Goal: Transaction & Acquisition: Purchase product/service

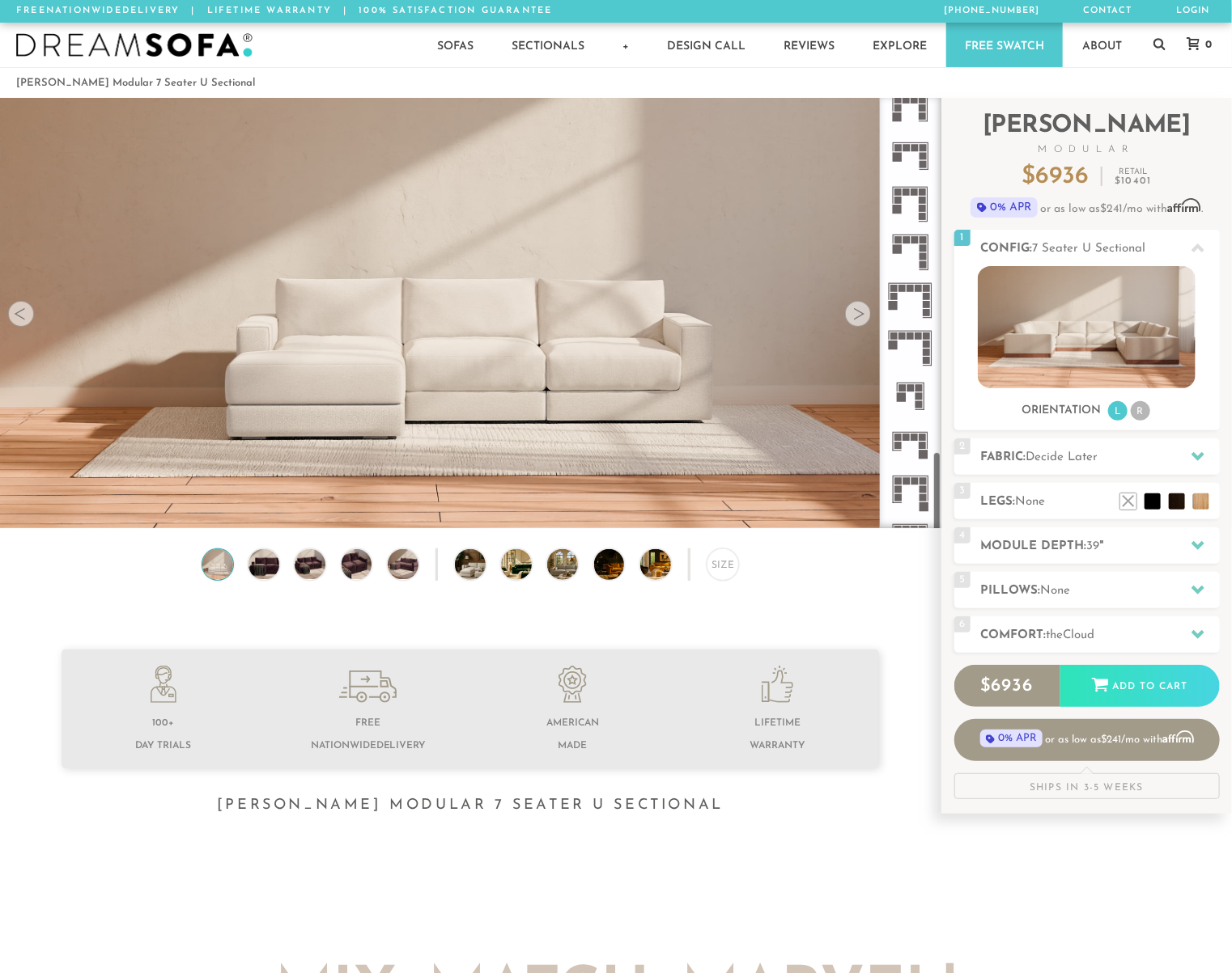
scroll to position [1870, 0]
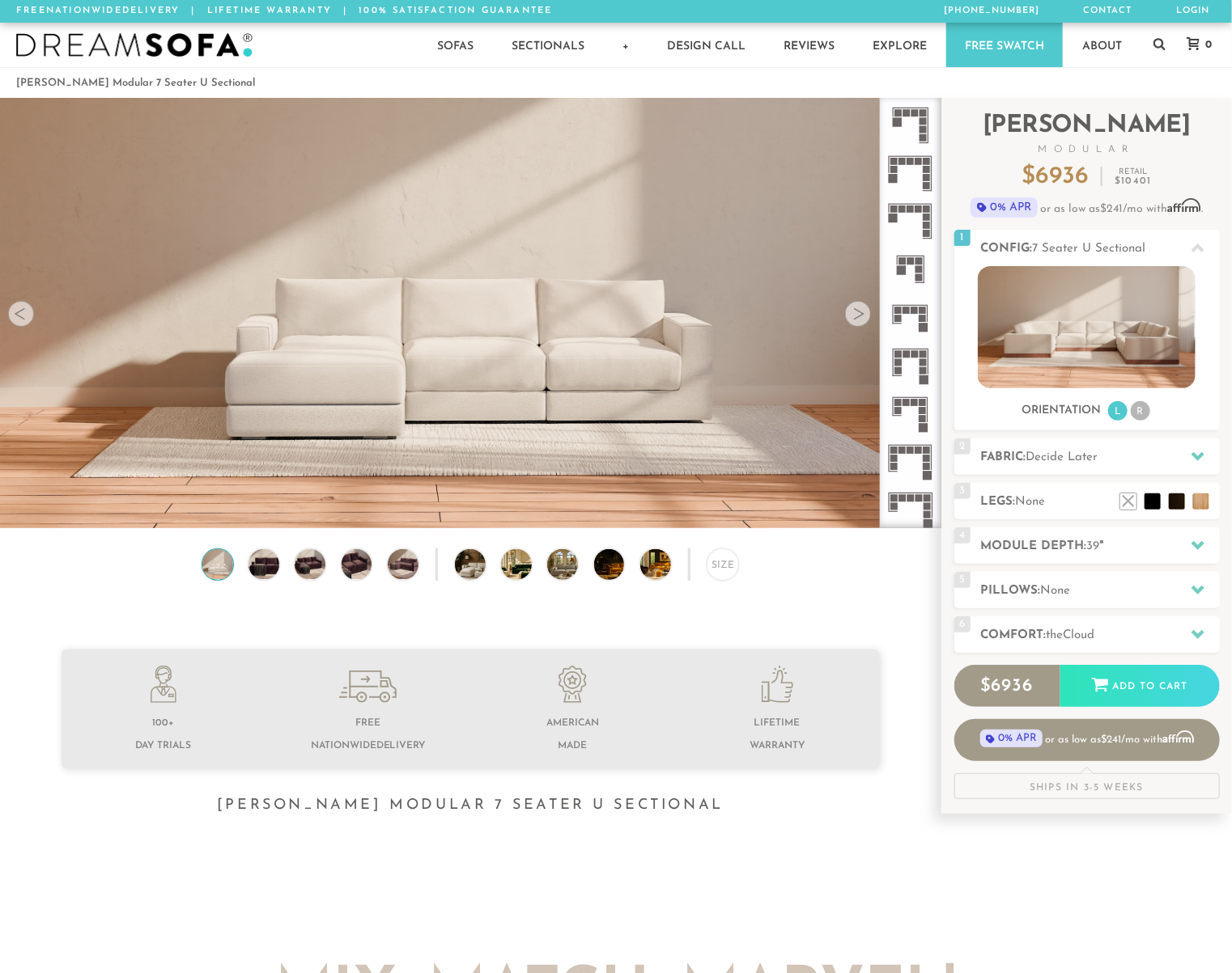
click at [919, 220] on icon at bounding box center [910, 221] width 48 height 48
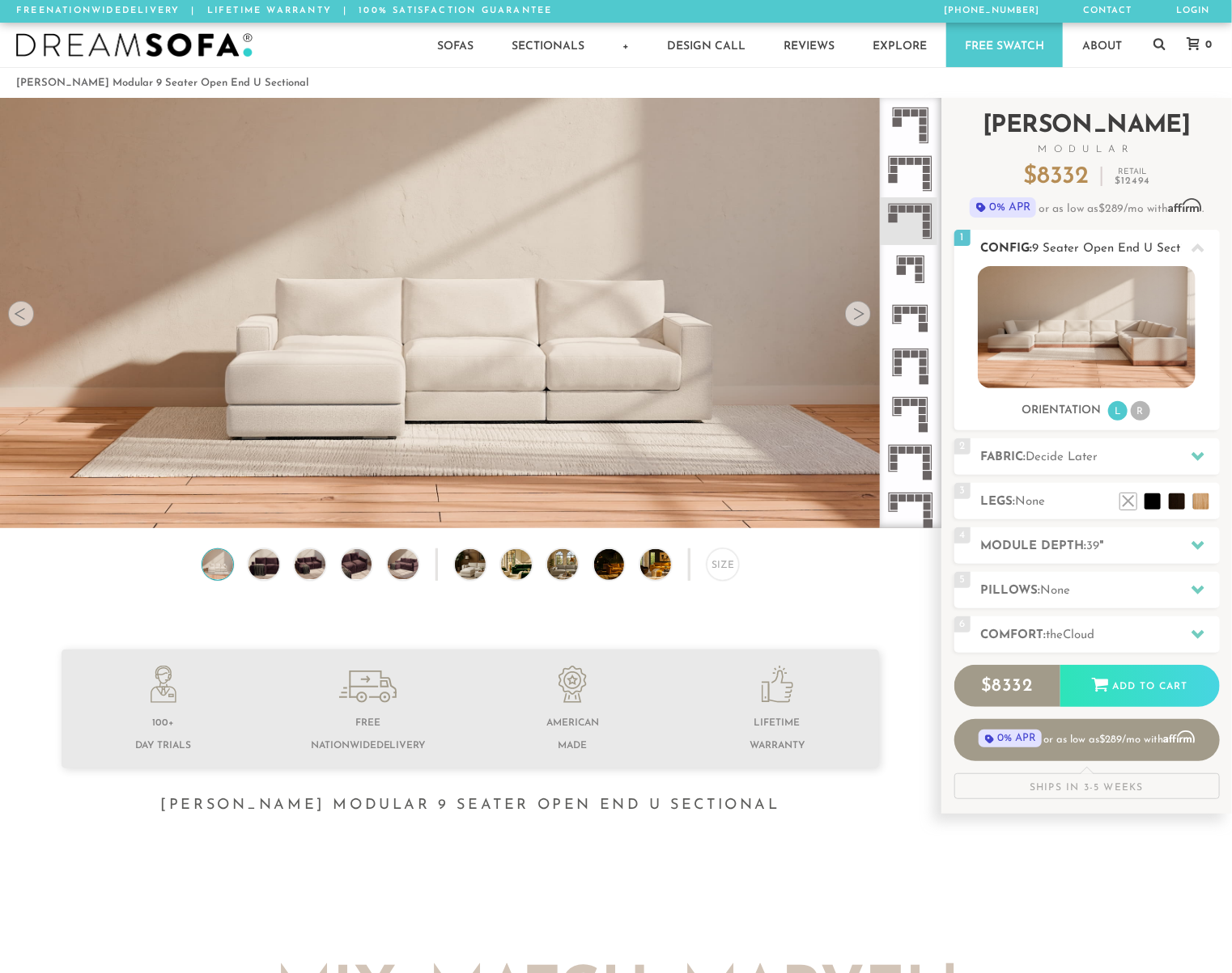
click at [1145, 409] on li "R" at bounding box center [1141, 411] width 19 height 19
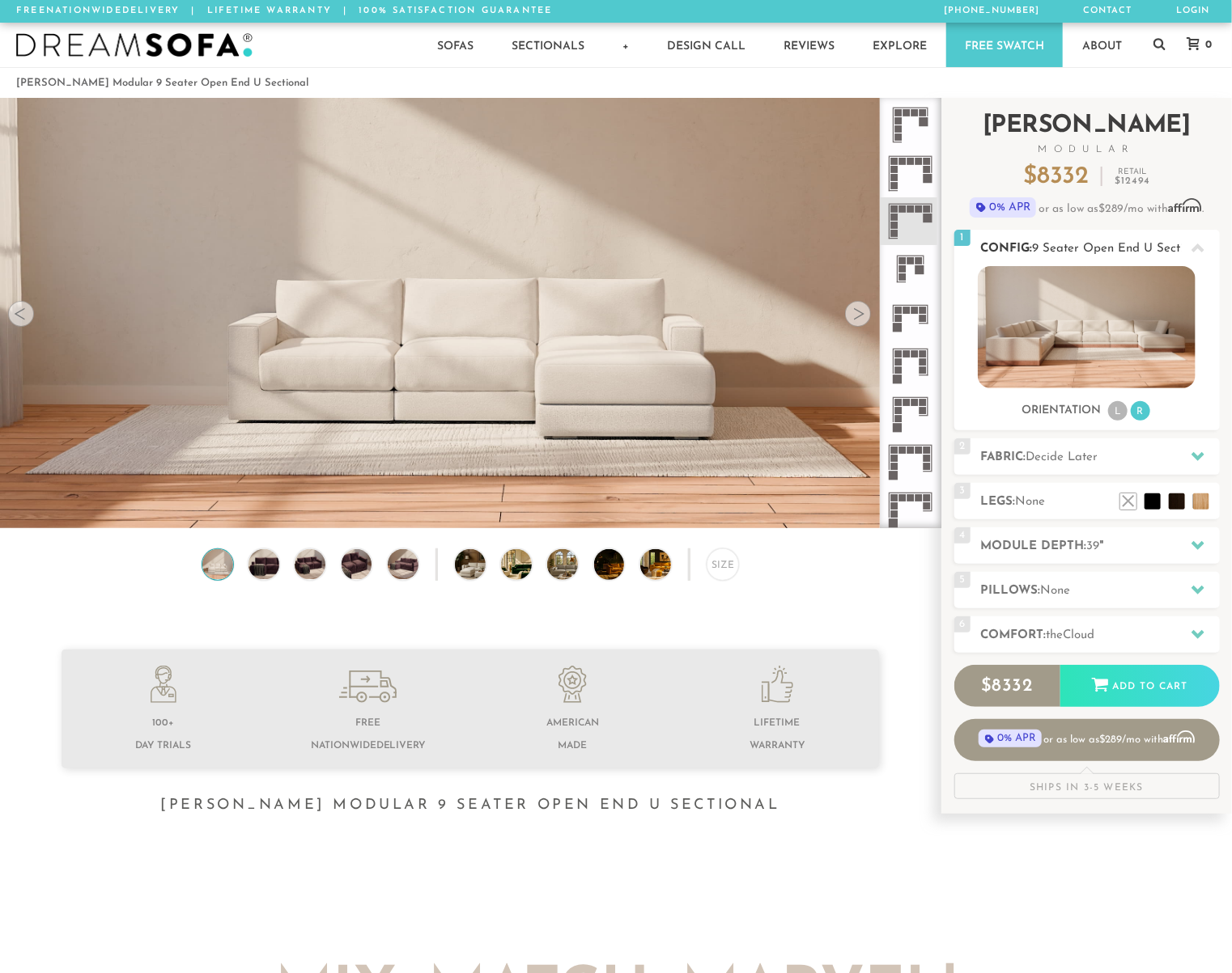
click at [1112, 407] on li "L" at bounding box center [1118, 411] width 19 height 19
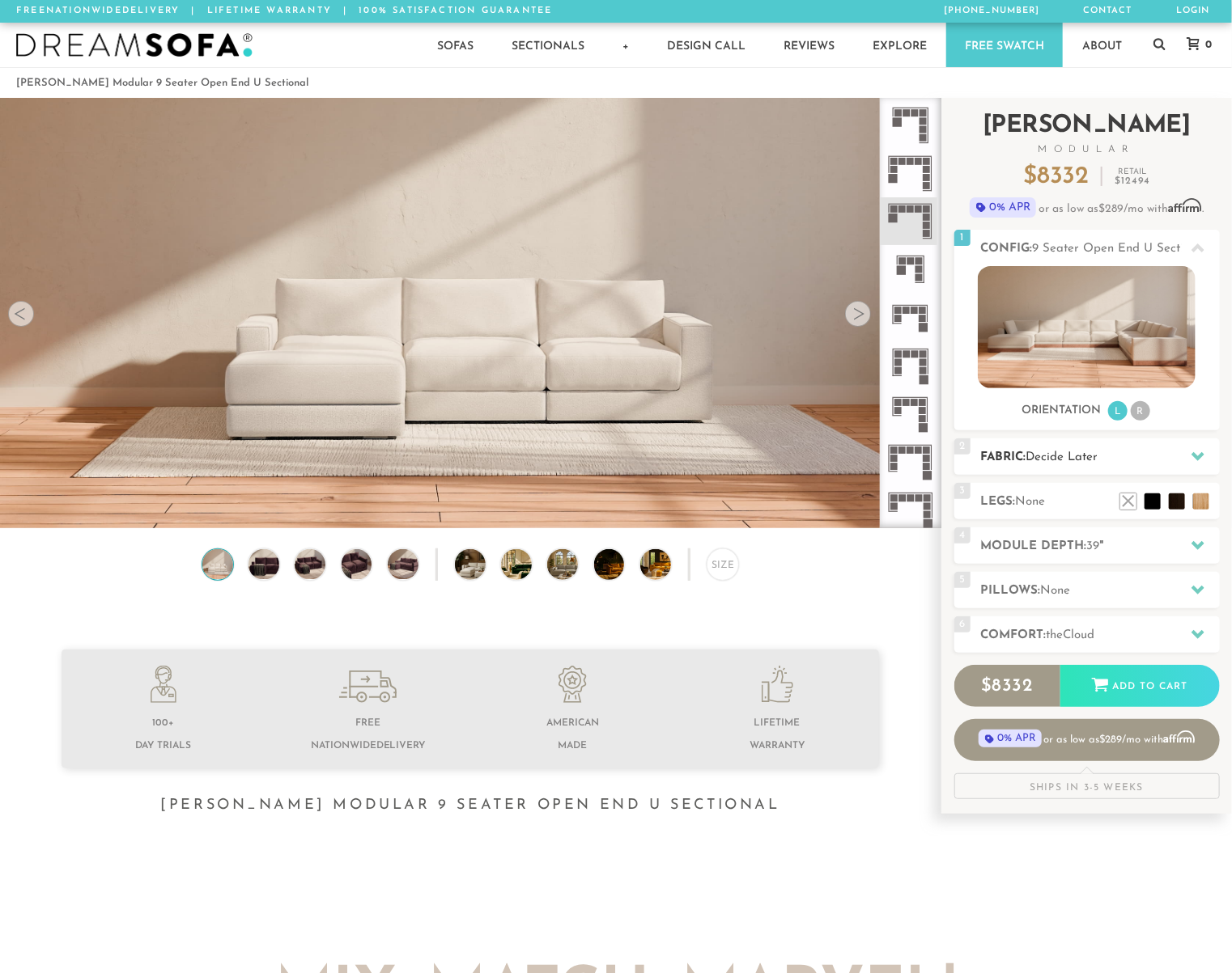
click at [1181, 459] on div at bounding box center [1197, 457] width 34 height 33
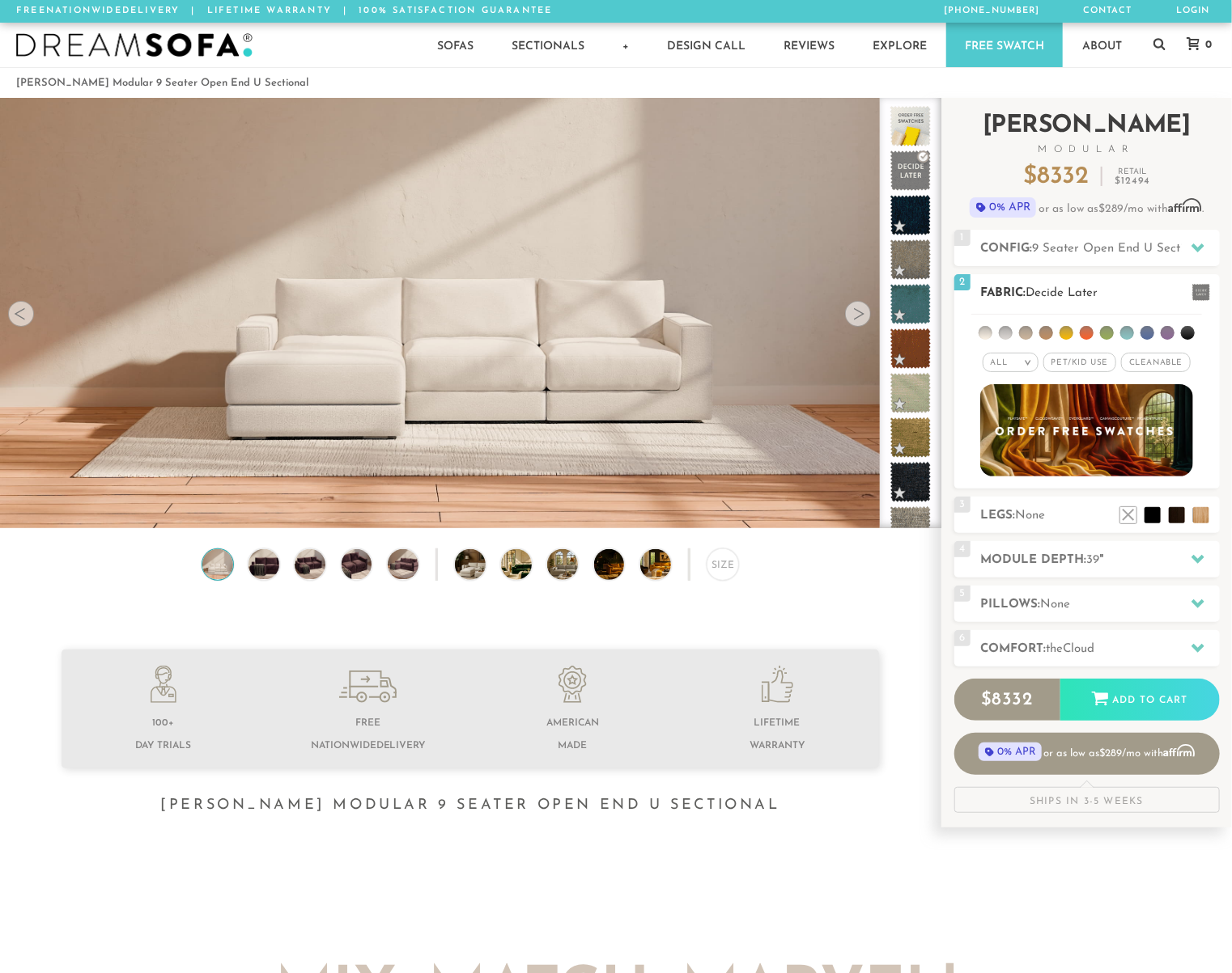
click at [1020, 362] on div "All >" at bounding box center [1011, 362] width 56 height 19
drag, startPoint x: 1075, startPoint y: 359, endPoint x: 1068, endPoint y: 366, distance: 9.9
click at [1070, 365] on span "Pet/Kid Use x" at bounding box center [1080, 362] width 73 height 19
click at [1081, 365] on span "Pet/Kid Use x" at bounding box center [1080, 362] width 85 height 19
click at [1099, 365] on span "Pet/Kid Use x" at bounding box center [1080, 362] width 73 height 19
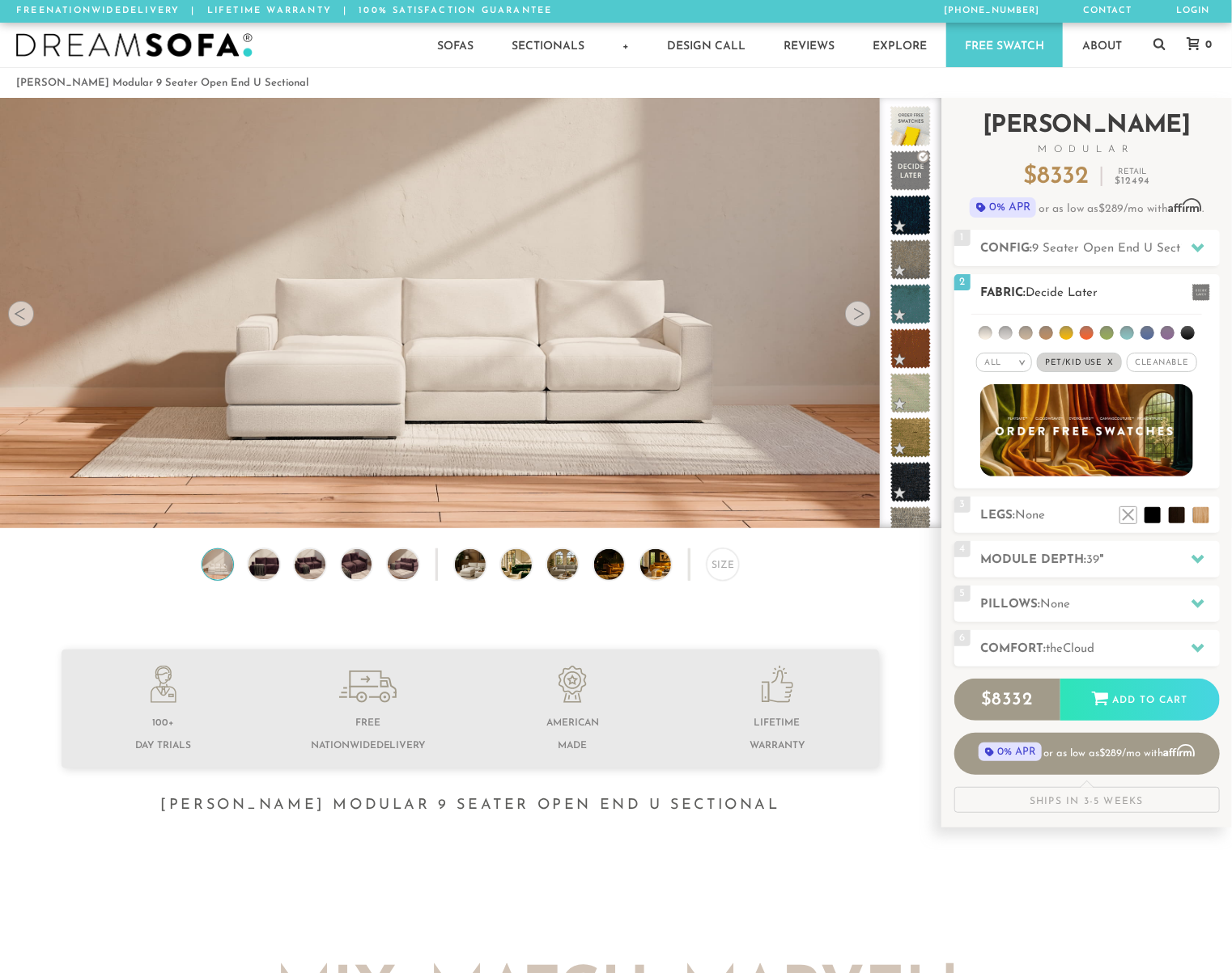
click at [1160, 365] on span "Cleanable x" at bounding box center [1161, 362] width 70 height 19
click at [1123, 553] on h2 "Module Depth: 39 "" at bounding box center [1101, 560] width 239 height 18
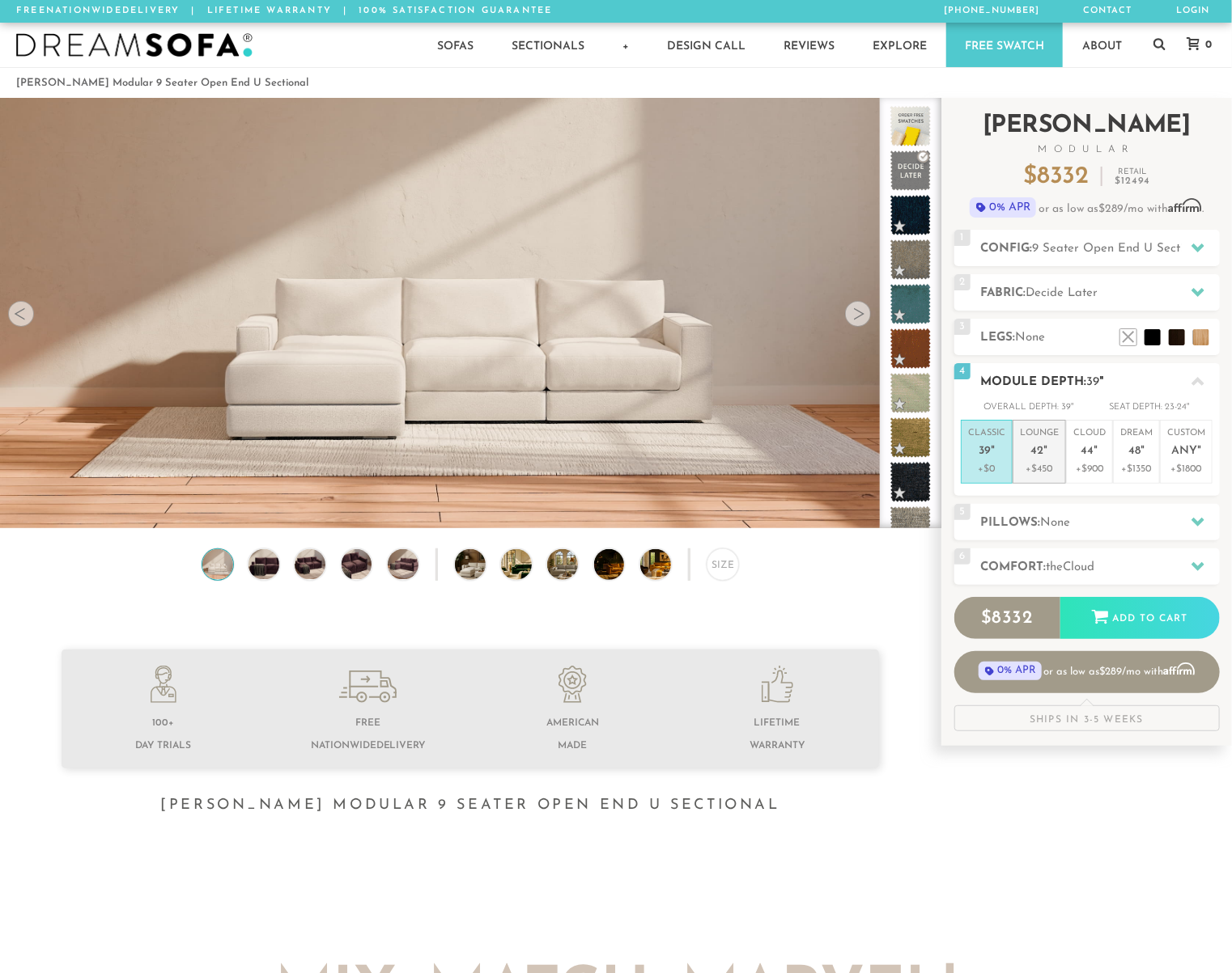
click at [1051, 454] on p "Lounge 42 "" at bounding box center [1039, 445] width 39 height 35
click at [1099, 517] on h2 "Pillows: None" at bounding box center [1101, 522] width 239 height 18
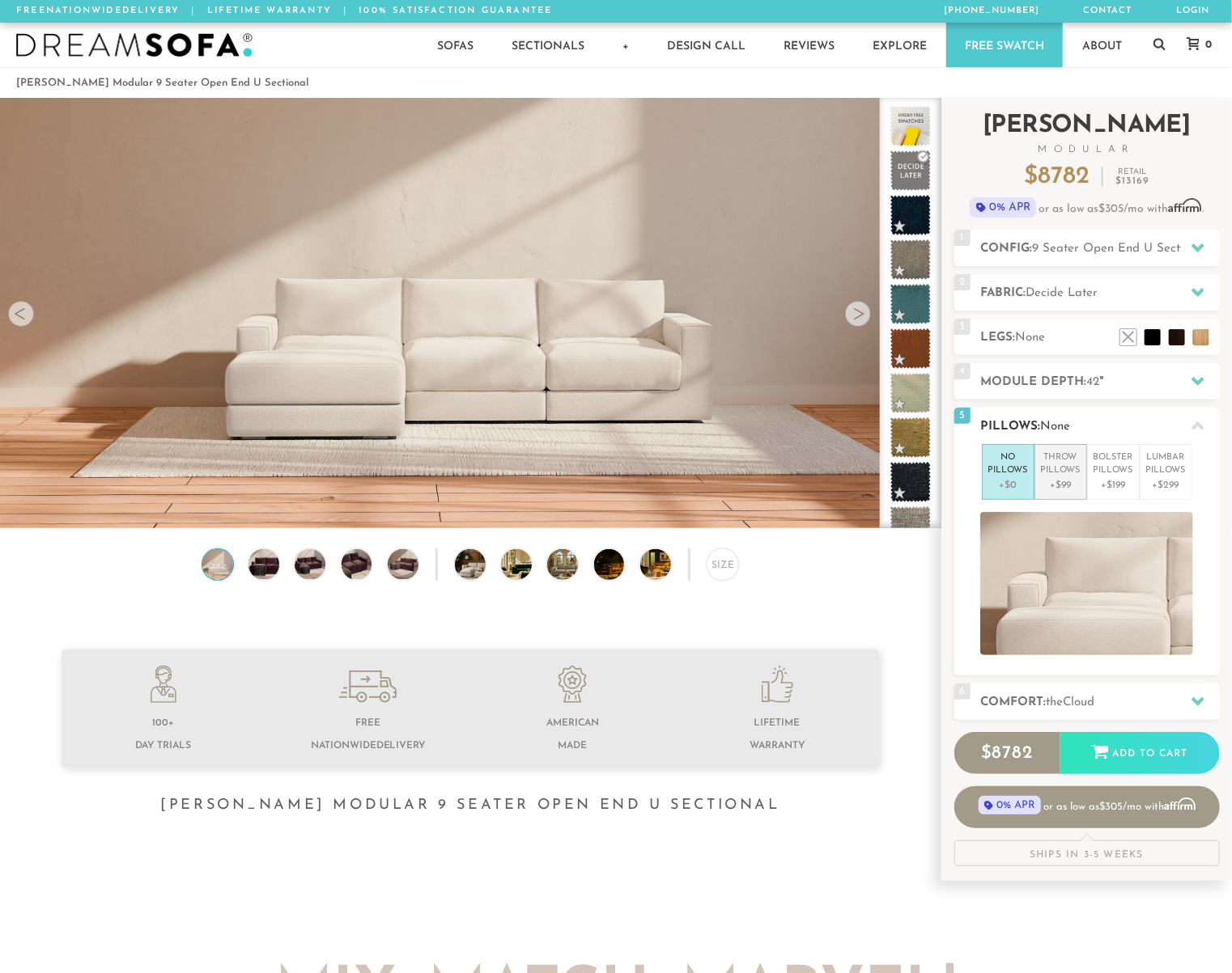
click at [1067, 481] on p "+$99" at bounding box center [1061, 485] width 40 height 15
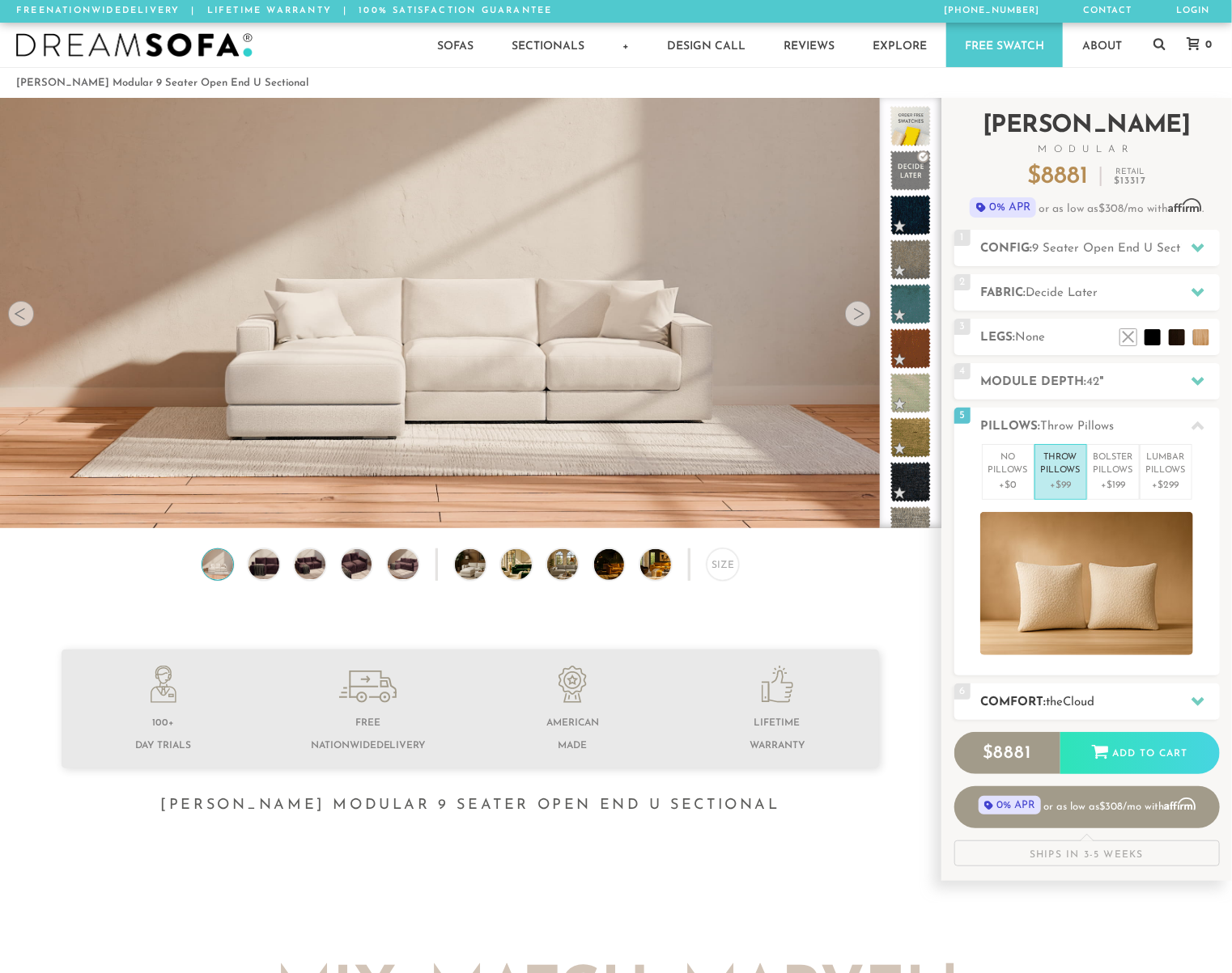
click at [1077, 701] on span "Cloud" at bounding box center [1080, 702] width 31 height 12
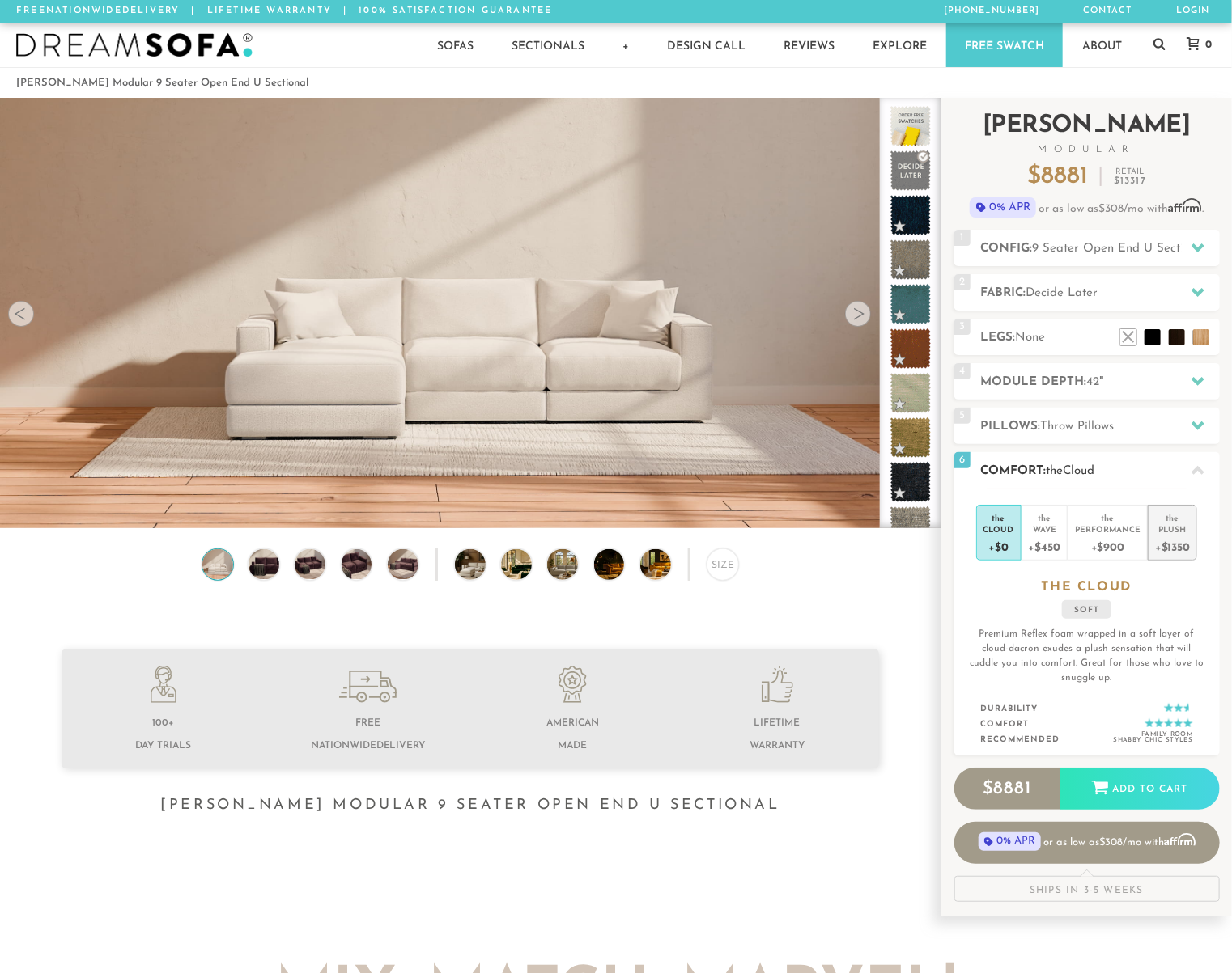
click at [1161, 535] on div "+$1350" at bounding box center [1173, 547] width 35 height 23
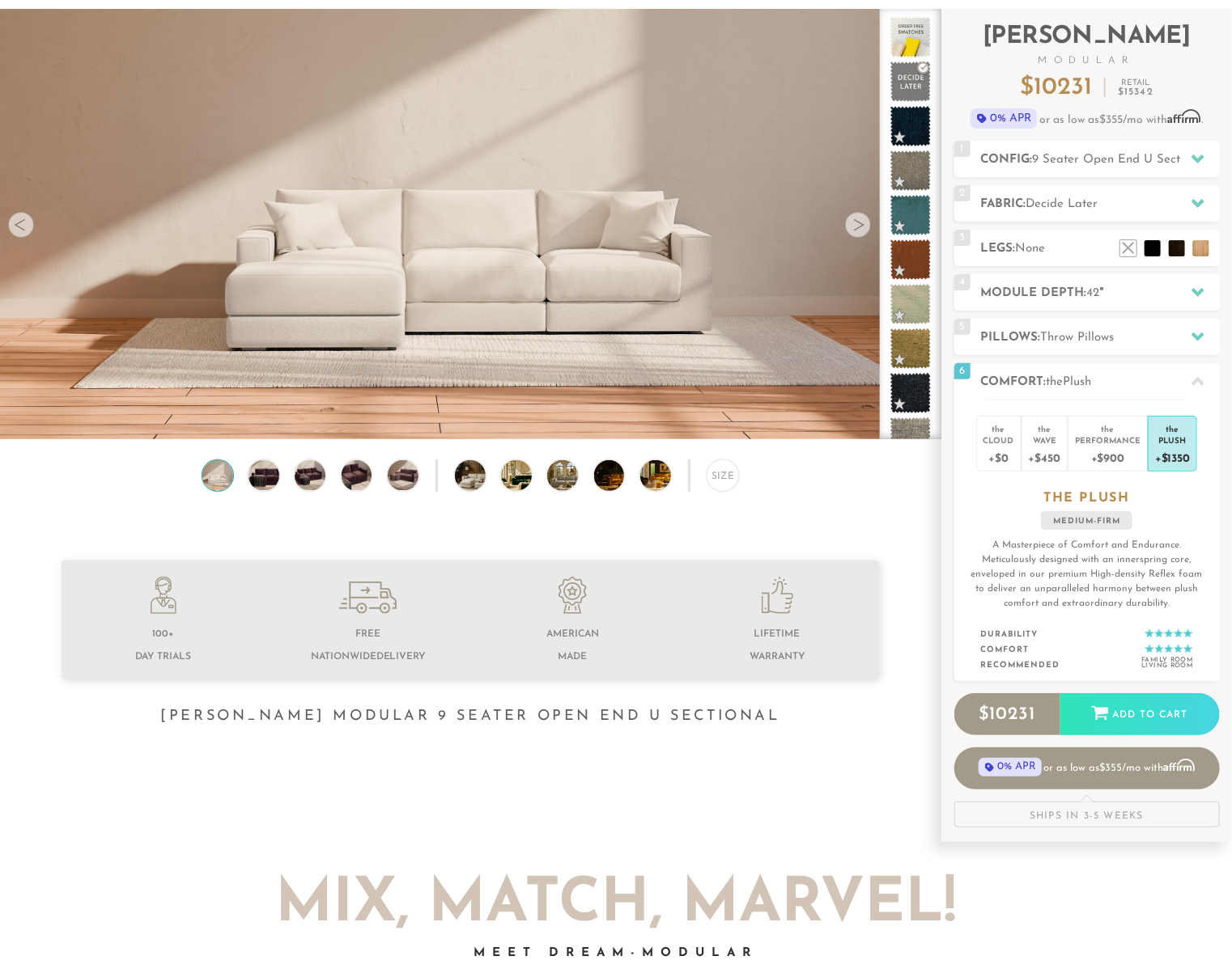
scroll to position [87, 0]
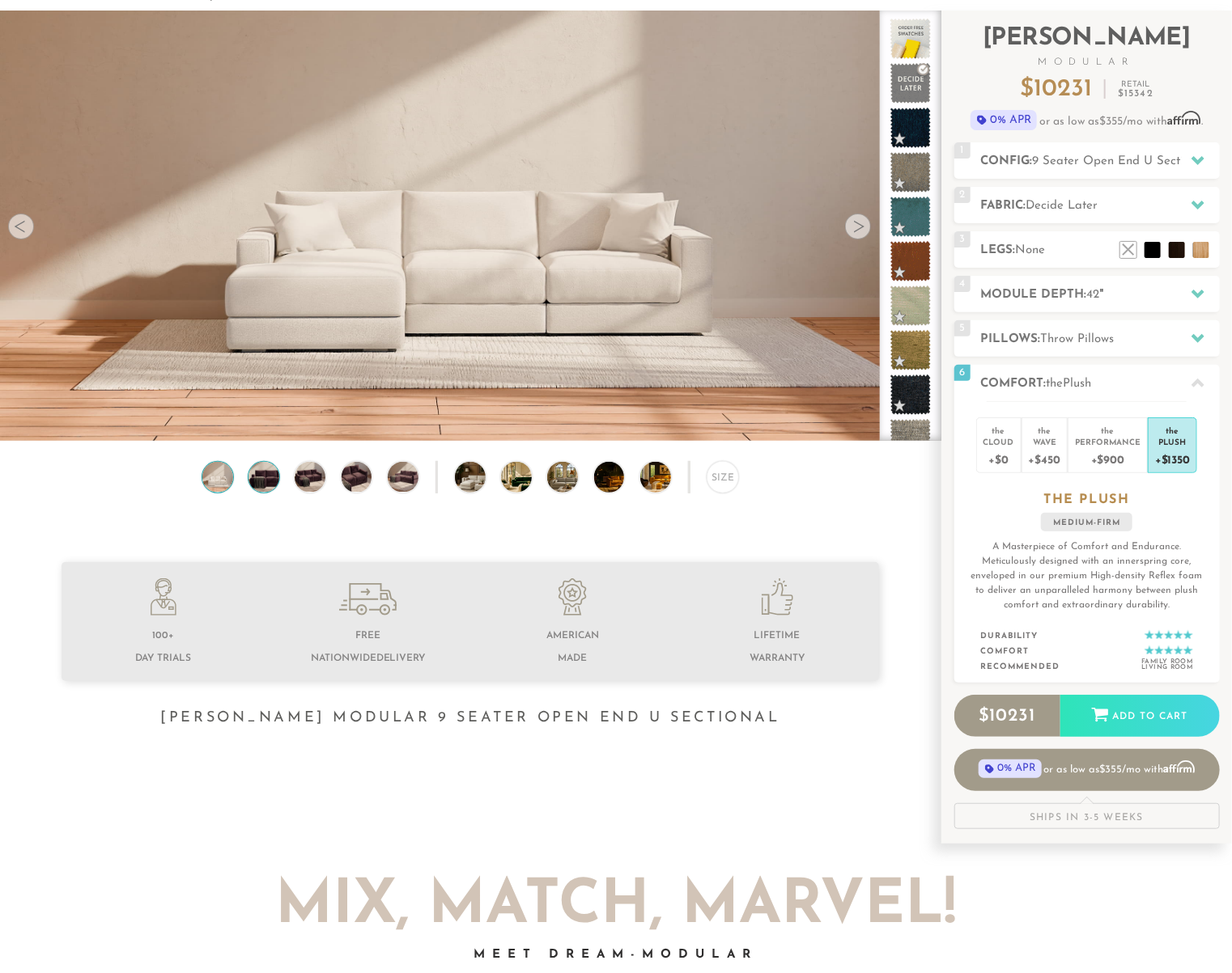
click at [269, 478] on img at bounding box center [265, 477] width 37 height 30
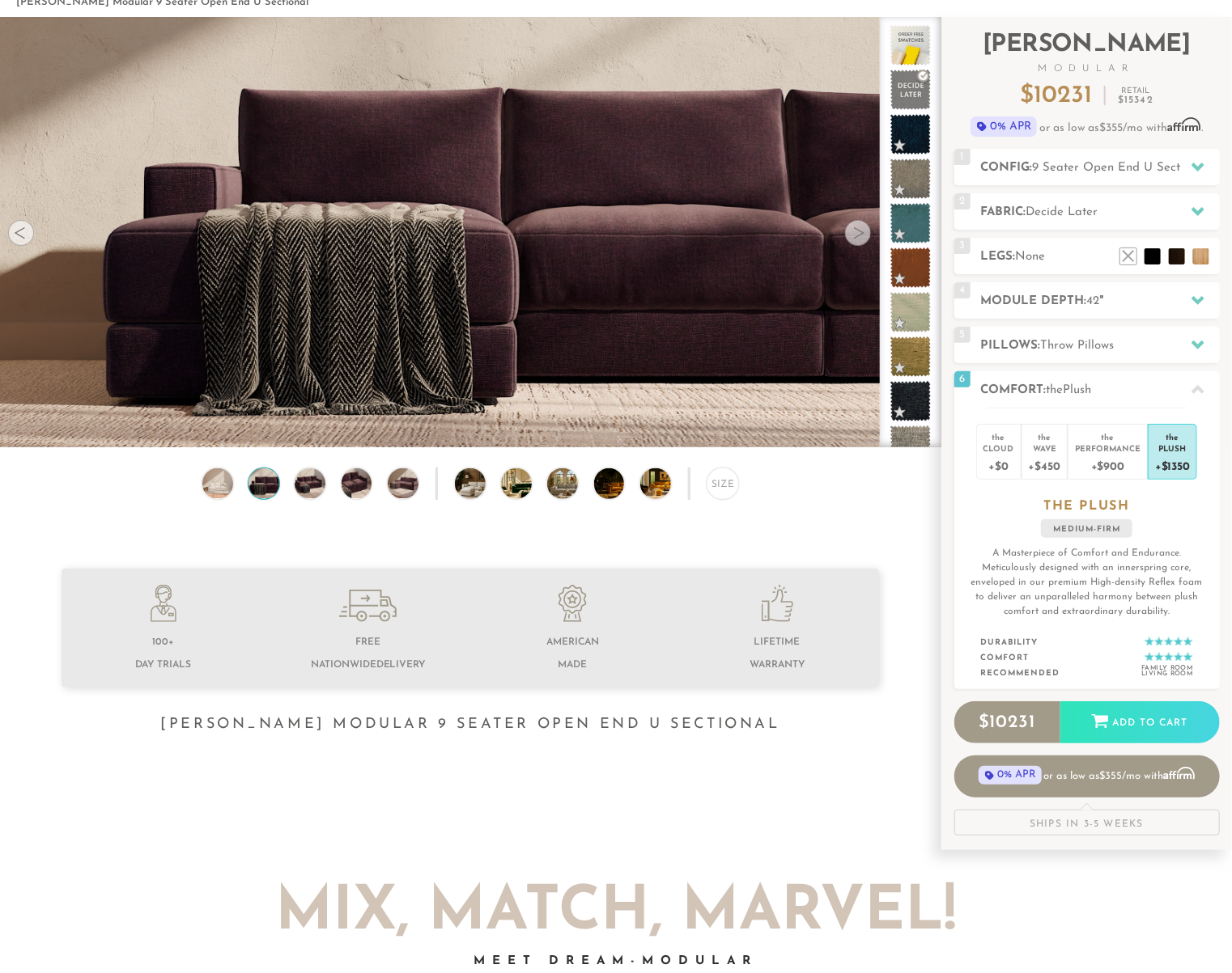
scroll to position [84, 0]
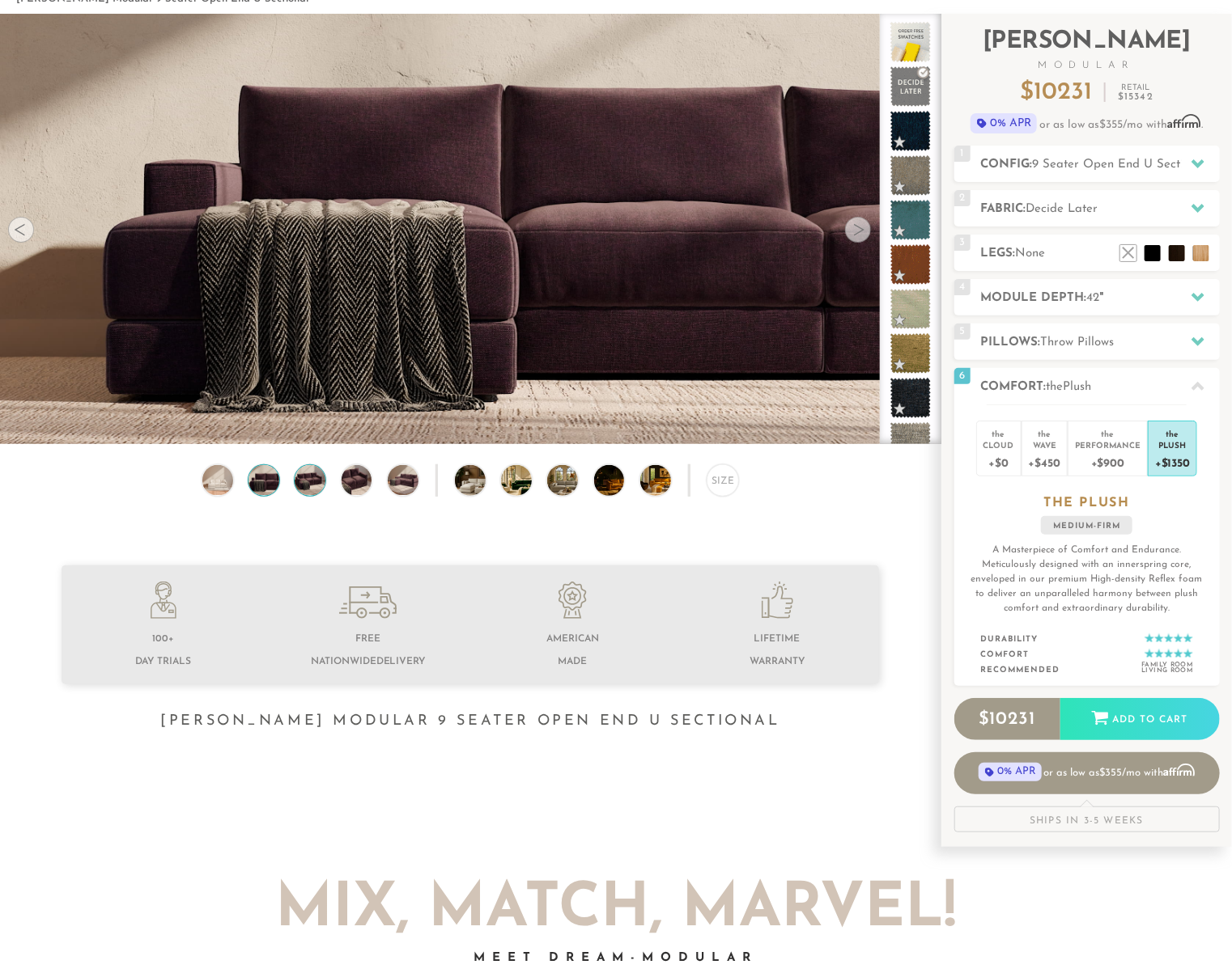
click at [316, 485] on img at bounding box center [311, 480] width 37 height 30
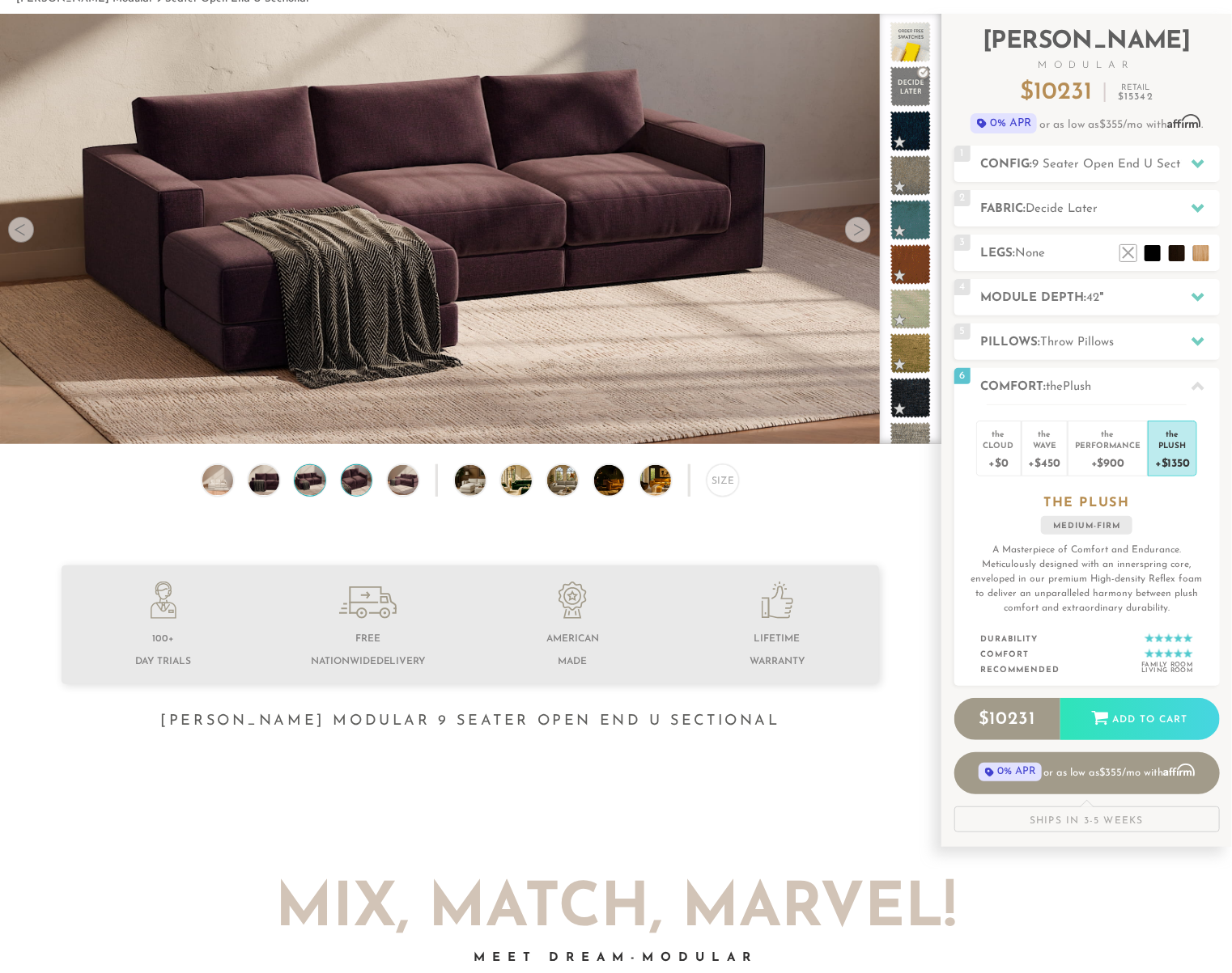
click at [365, 488] on img at bounding box center [357, 480] width 37 height 30
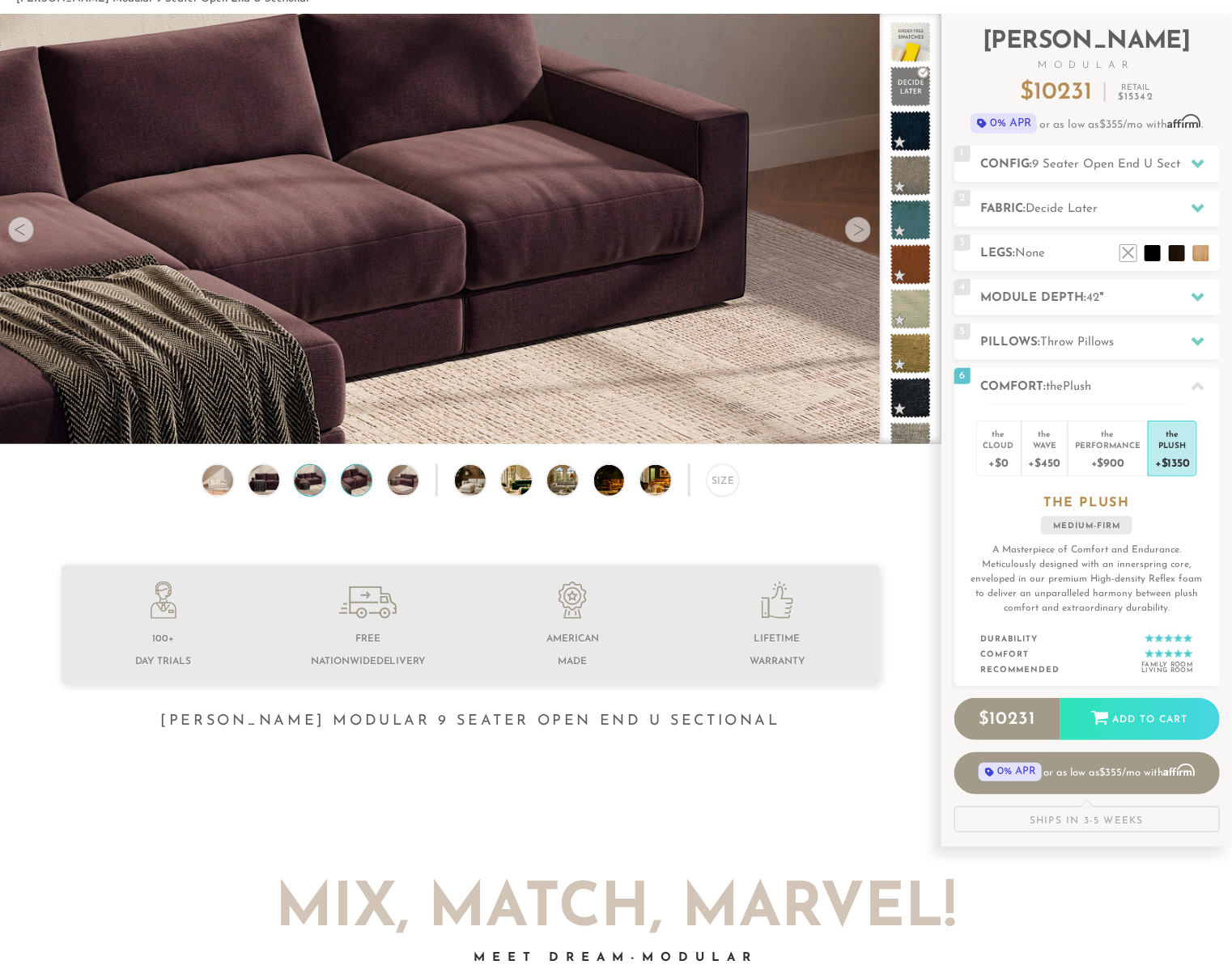
click at [320, 478] on img at bounding box center [311, 480] width 37 height 30
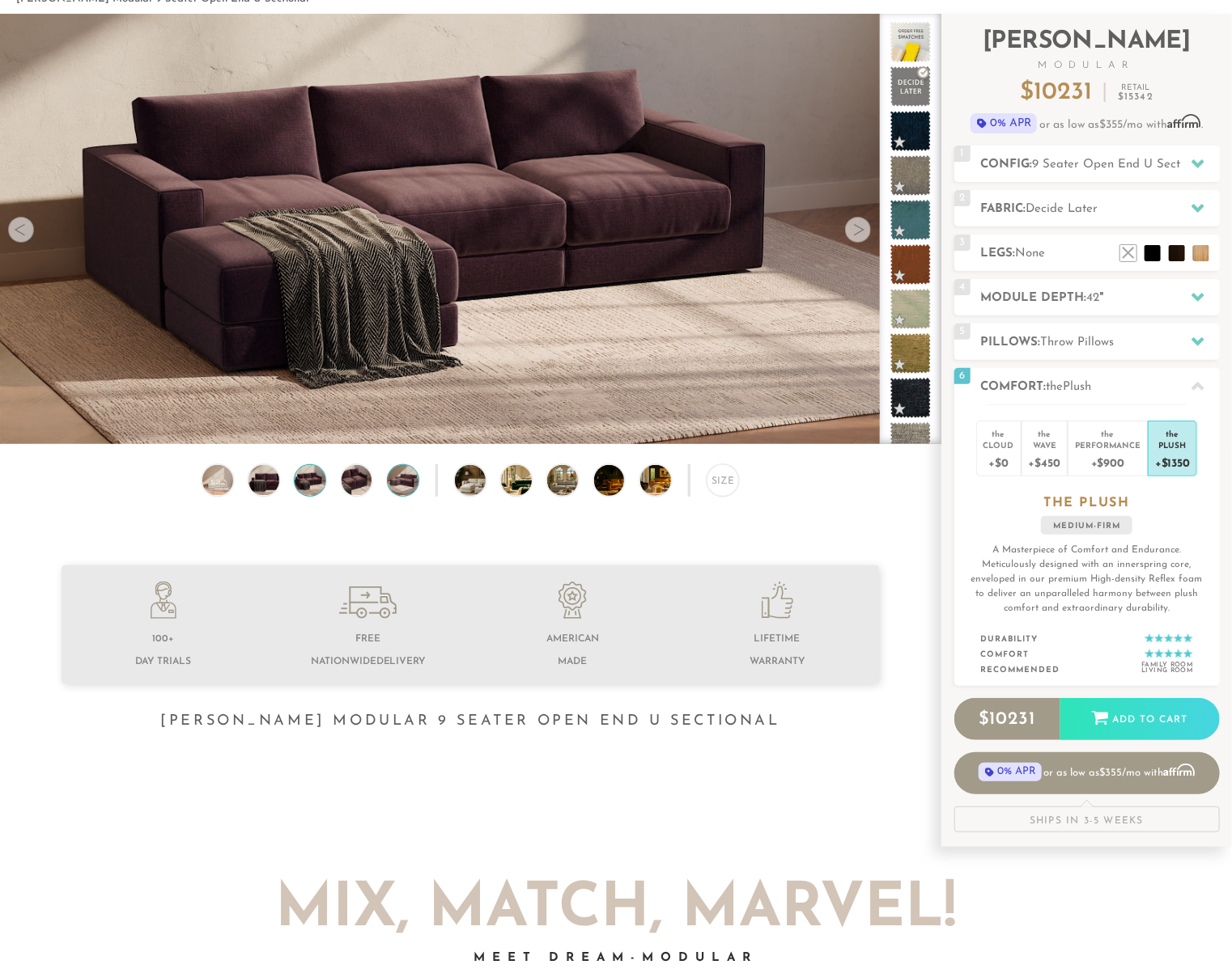
click at [395, 481] on img at bounding box center [403, 480] width 37 height 30
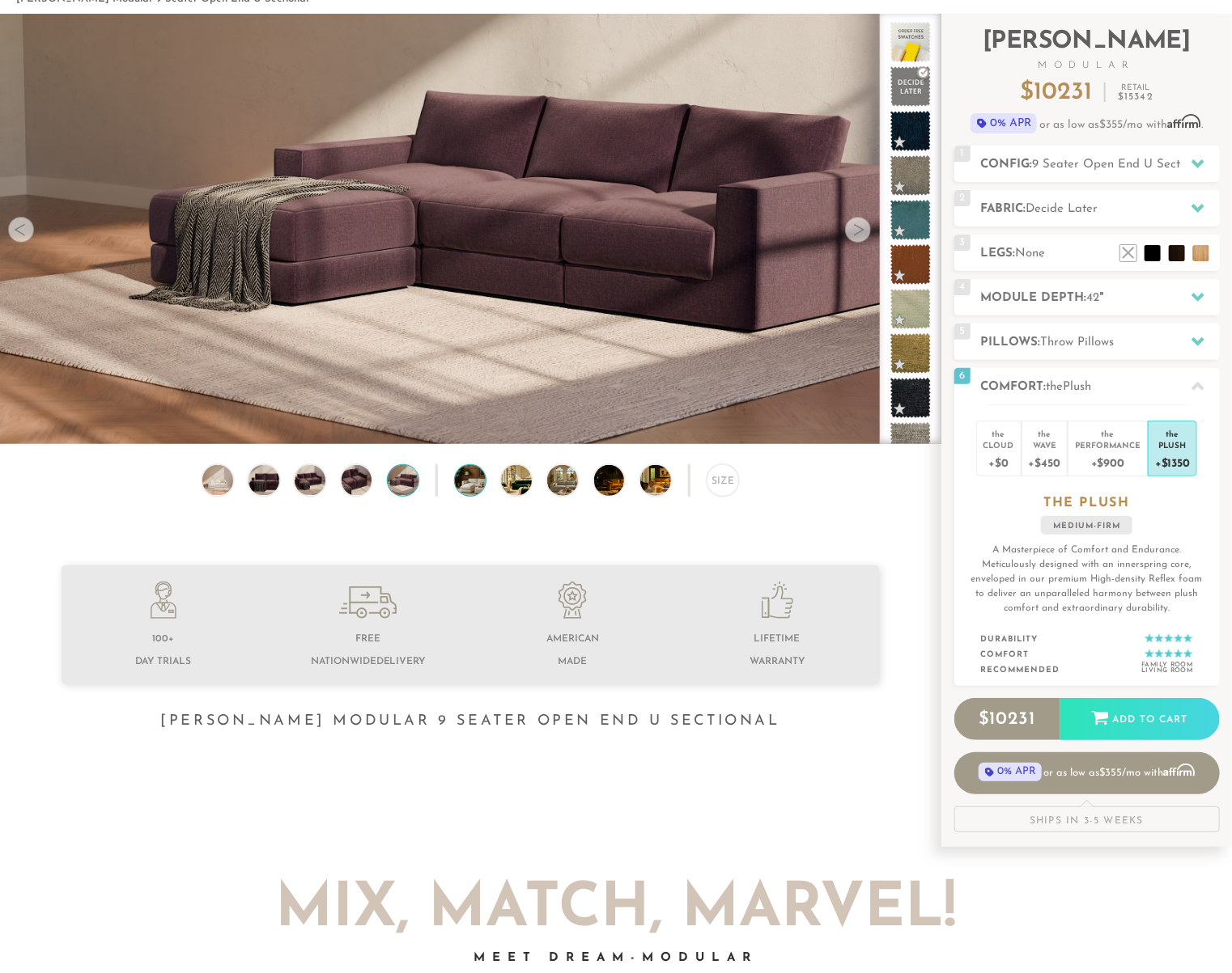
click at [466, 485] on img at bounding box center [481, 480] width 54 height 30
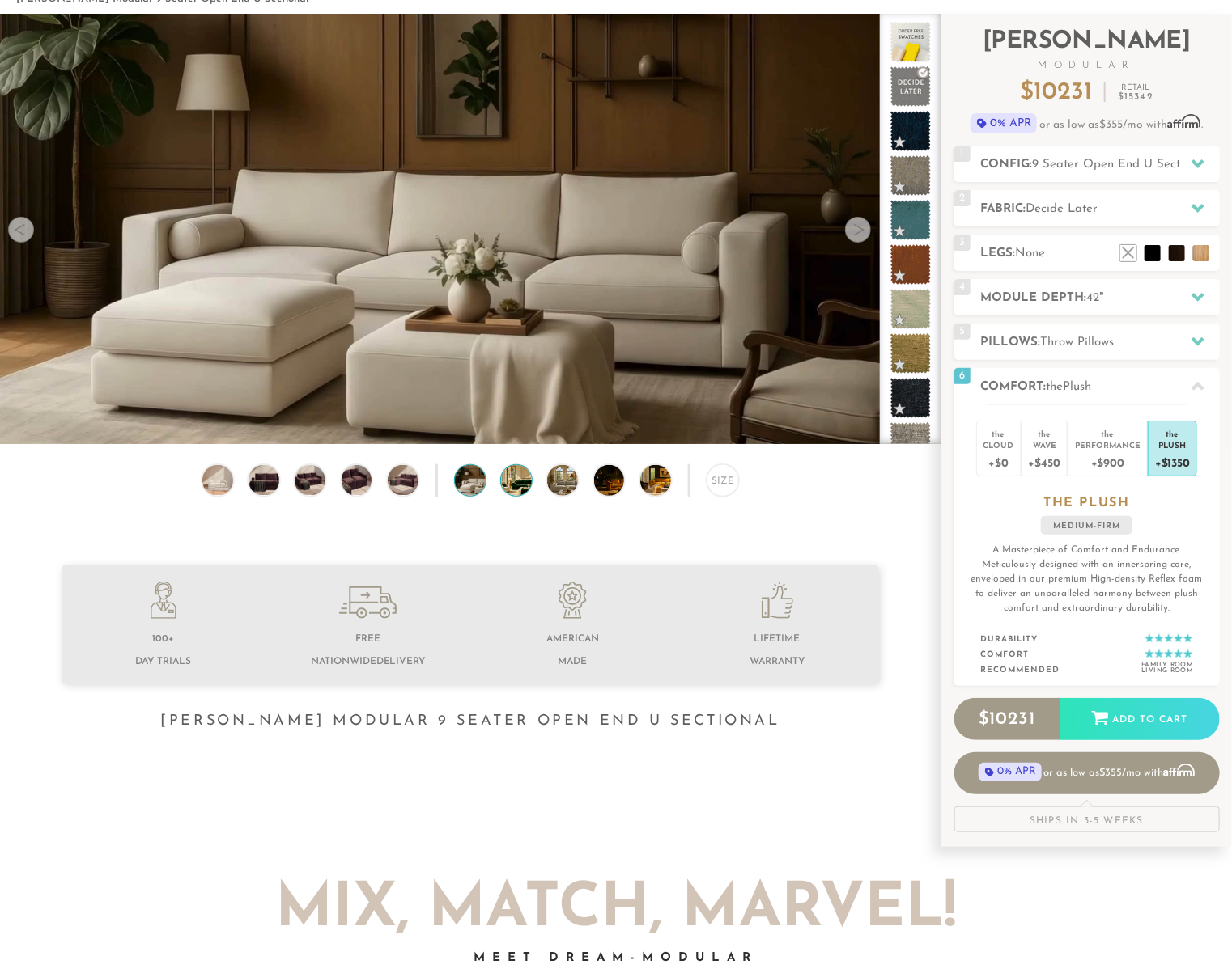
click at [522, 489] on img at bounding box center [528, 480] width 54 height 30
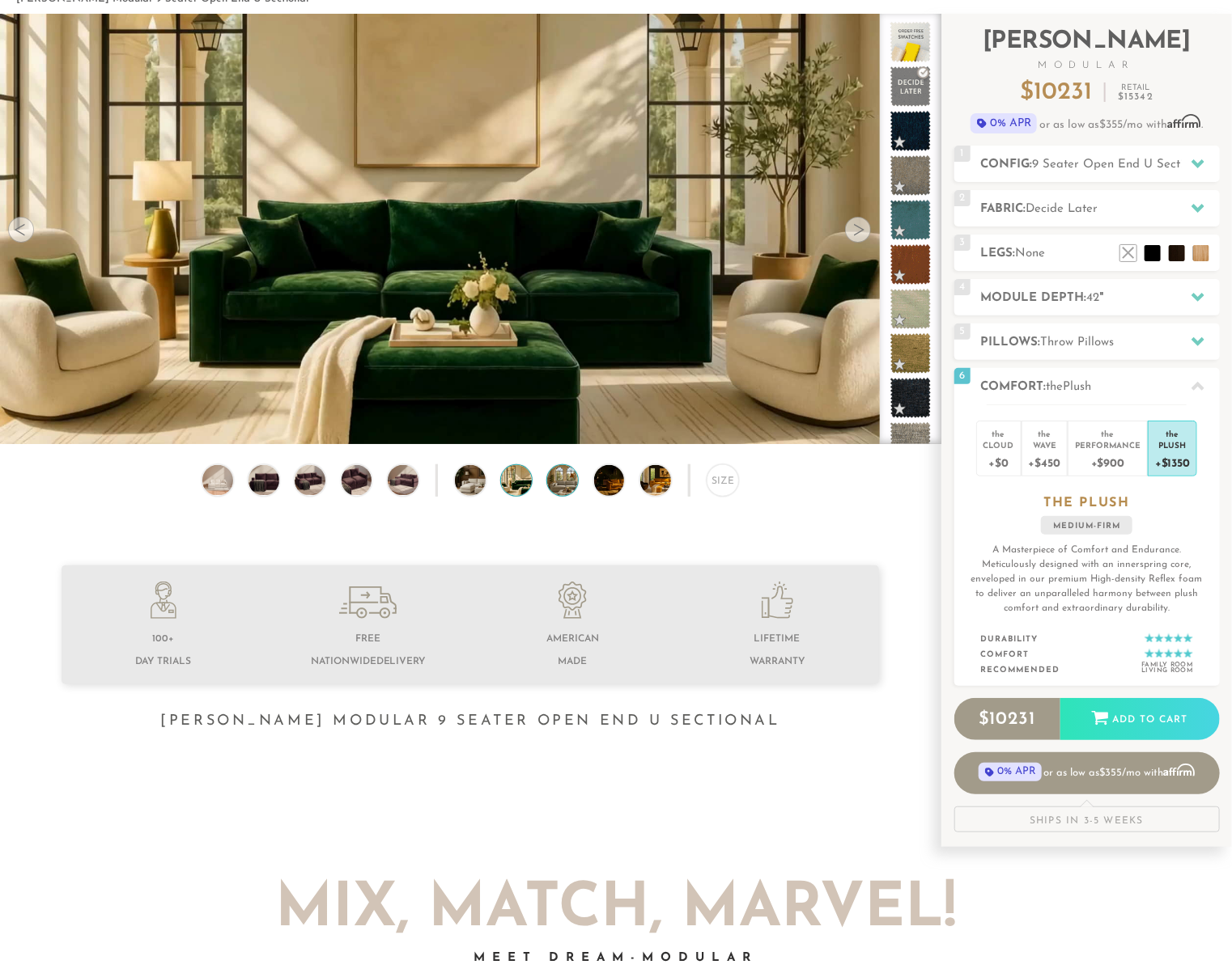
click at [562, 489] on img at bounding box center [574, 480] width 54 height 30
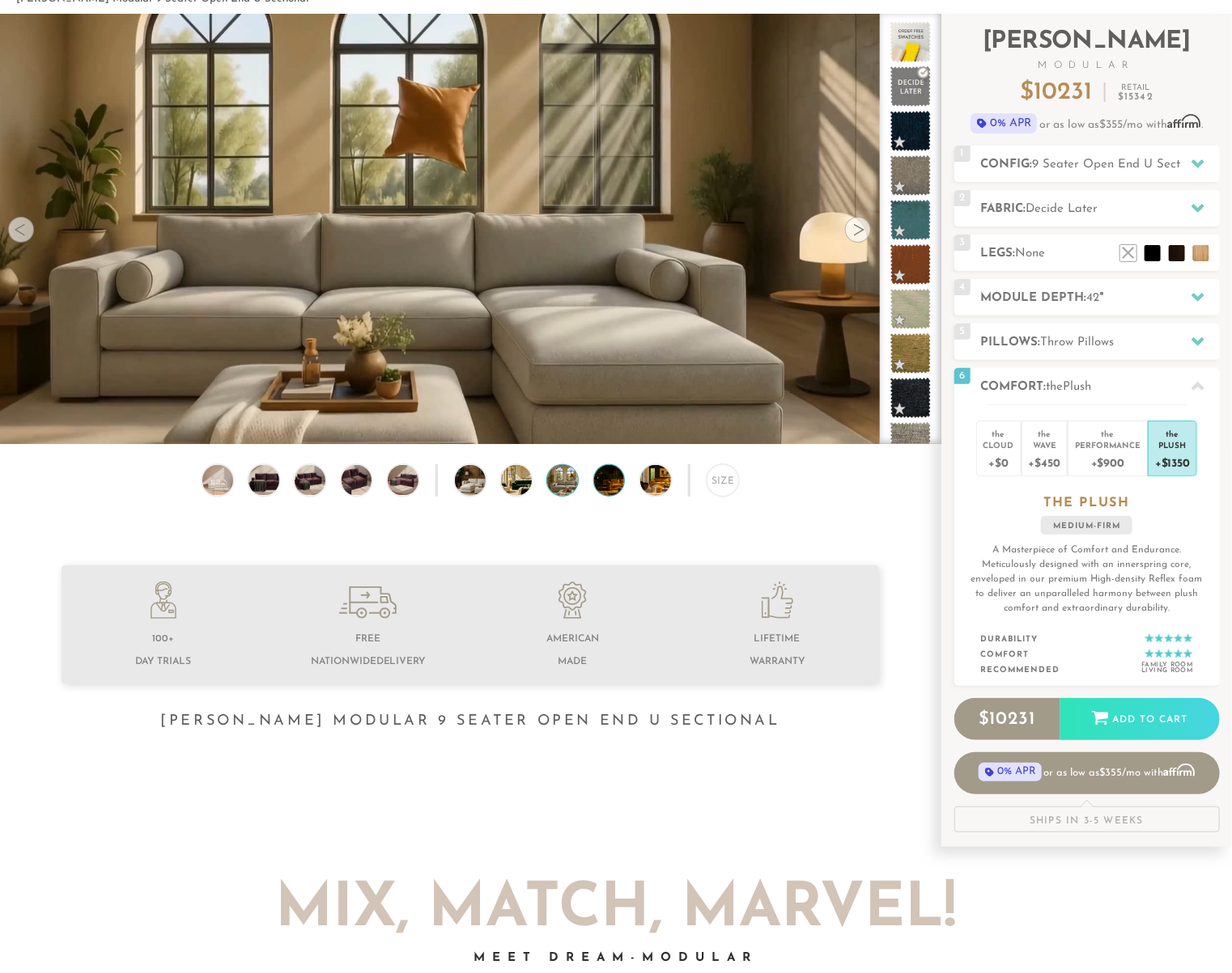
click at [610, 487] on img at bounding box center [621, 480] width 54 height 30
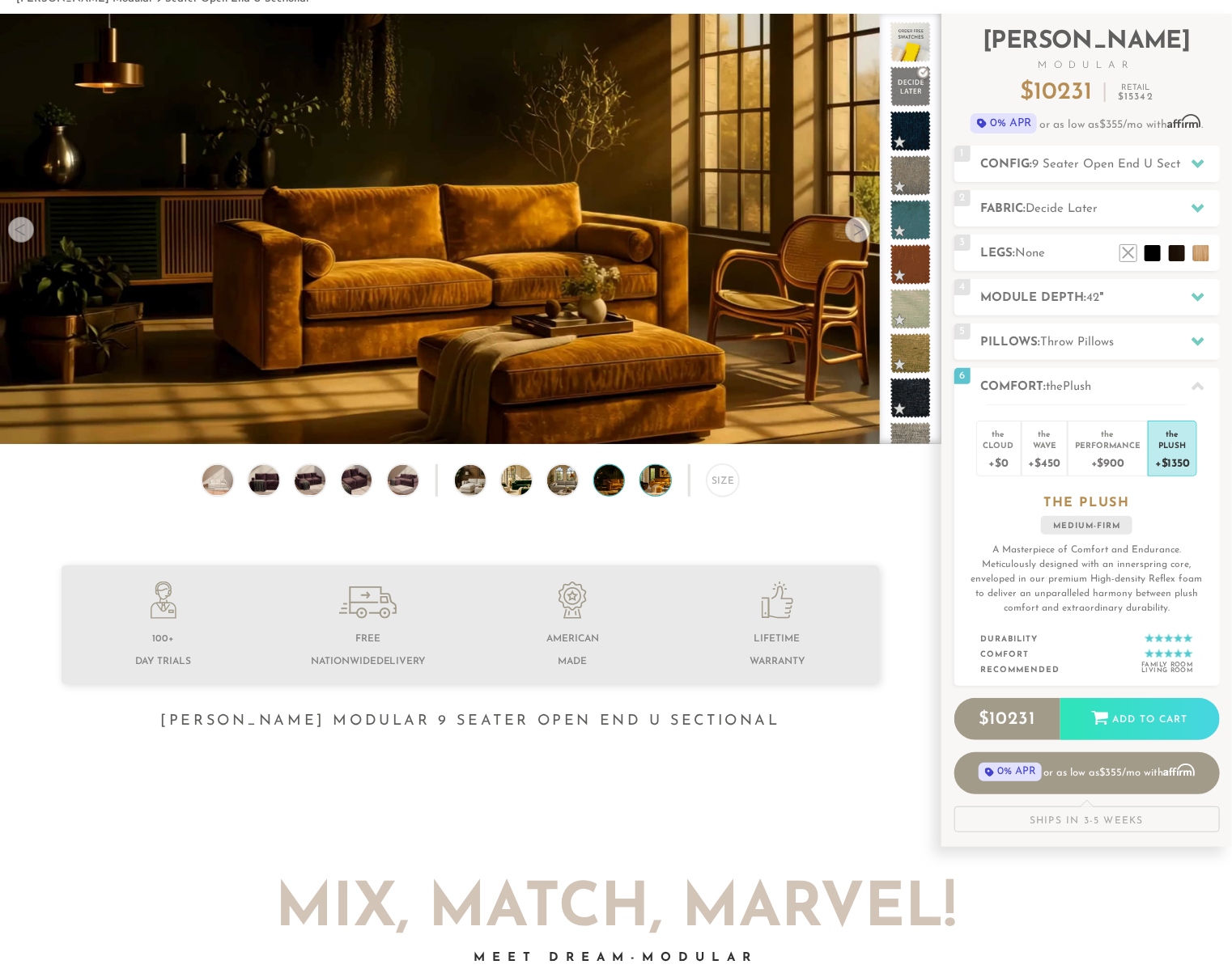
click at [650, 485] on img at bounding box center [667, 480] width 54 height 30
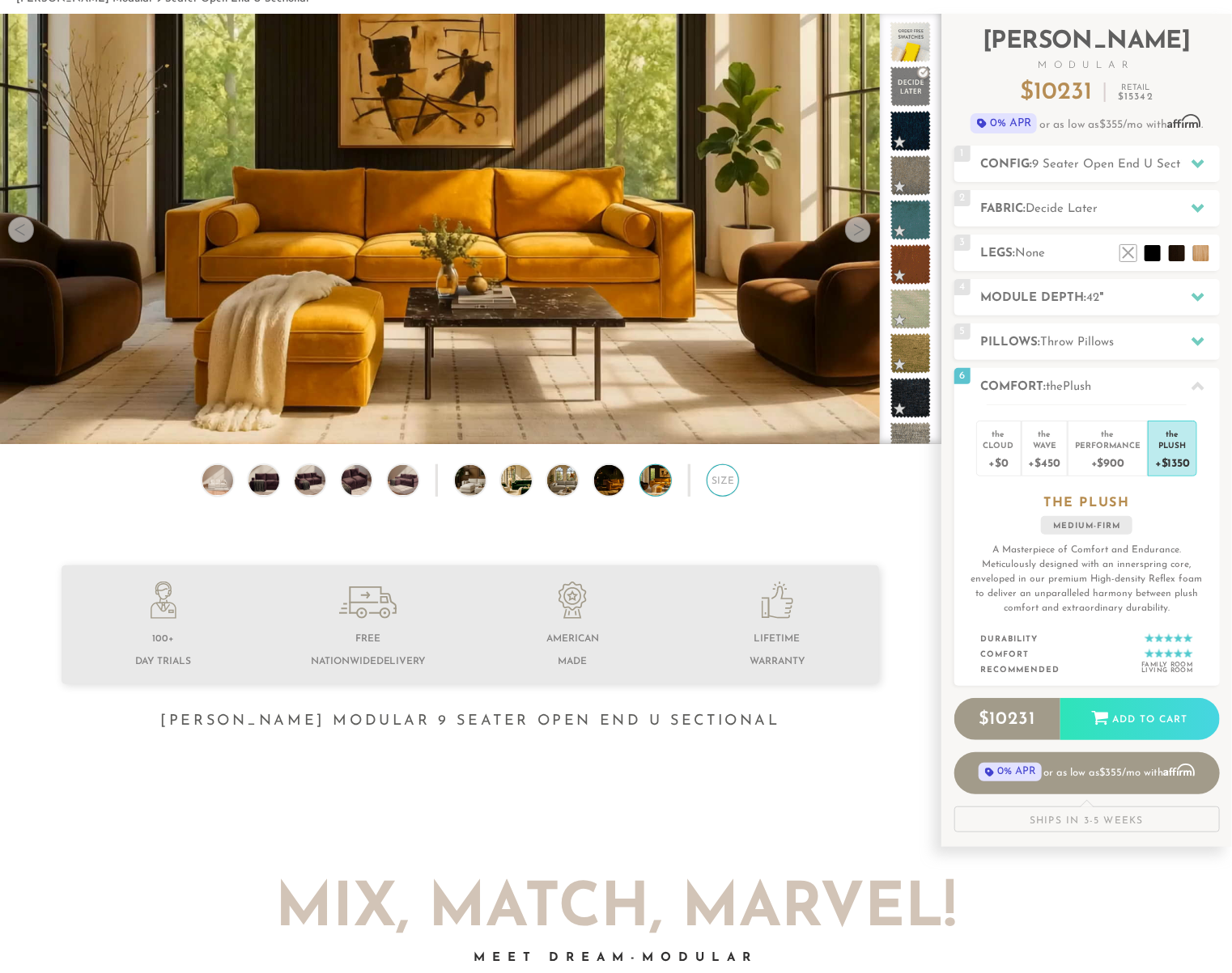
click at [715, 493] on div "Size" at bounding box center [723, 480] width 32 height 32
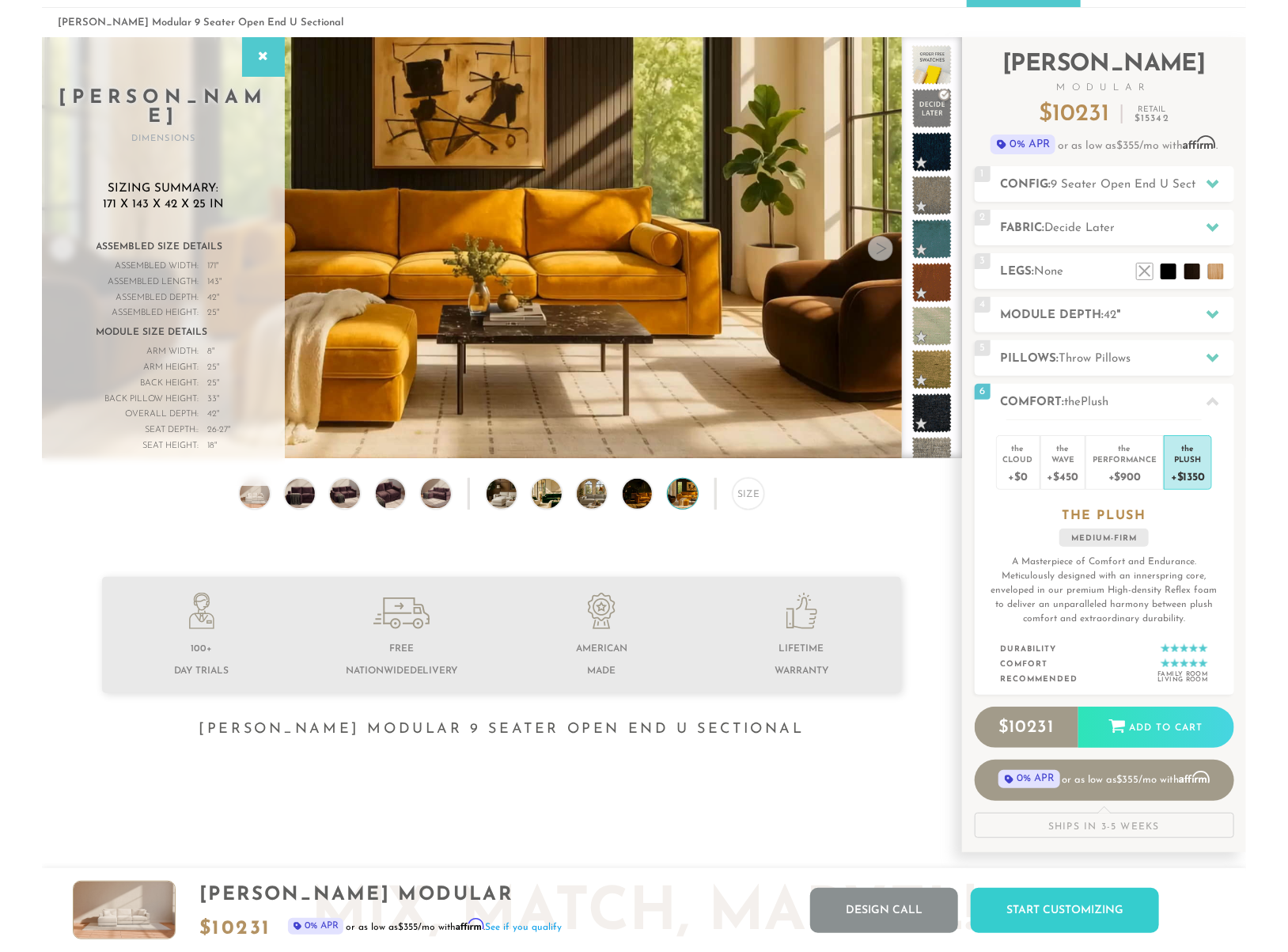
scroll to position [0, 0]
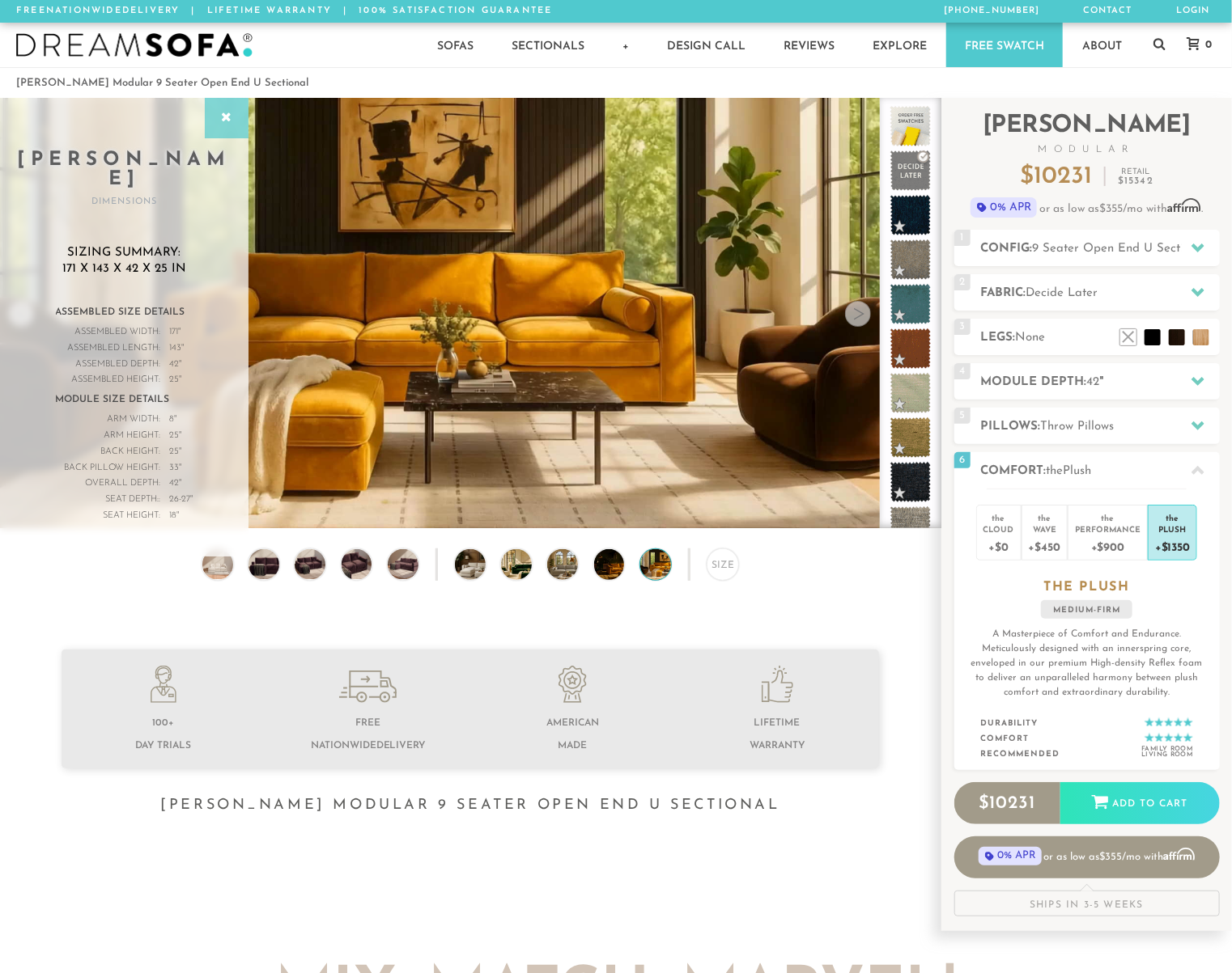
click at [220, 121] on icon at bounding box center [226, 117] width 17 height 13
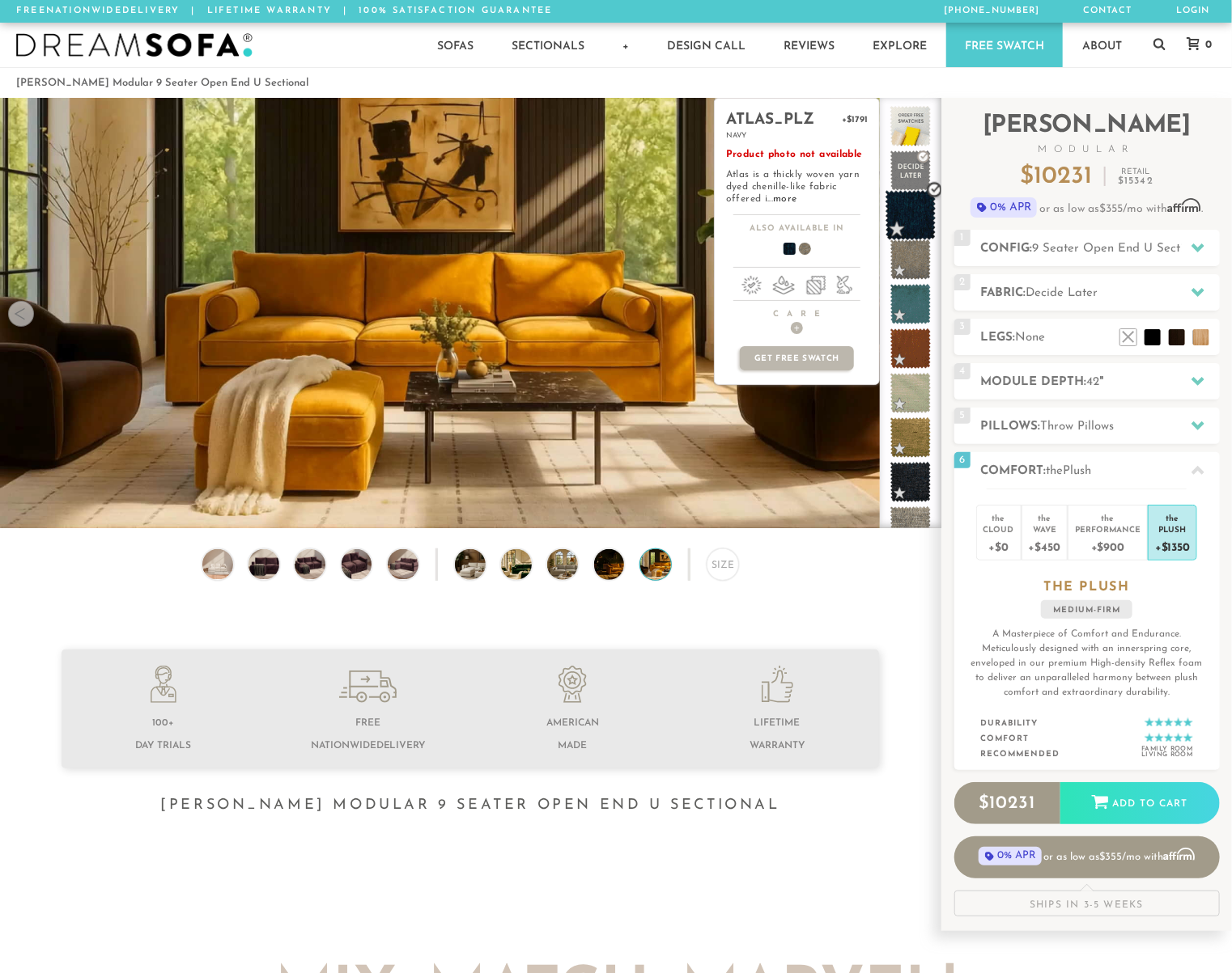
click at [915, 219] on span at bounding box center [911, 215] width 51 height 51
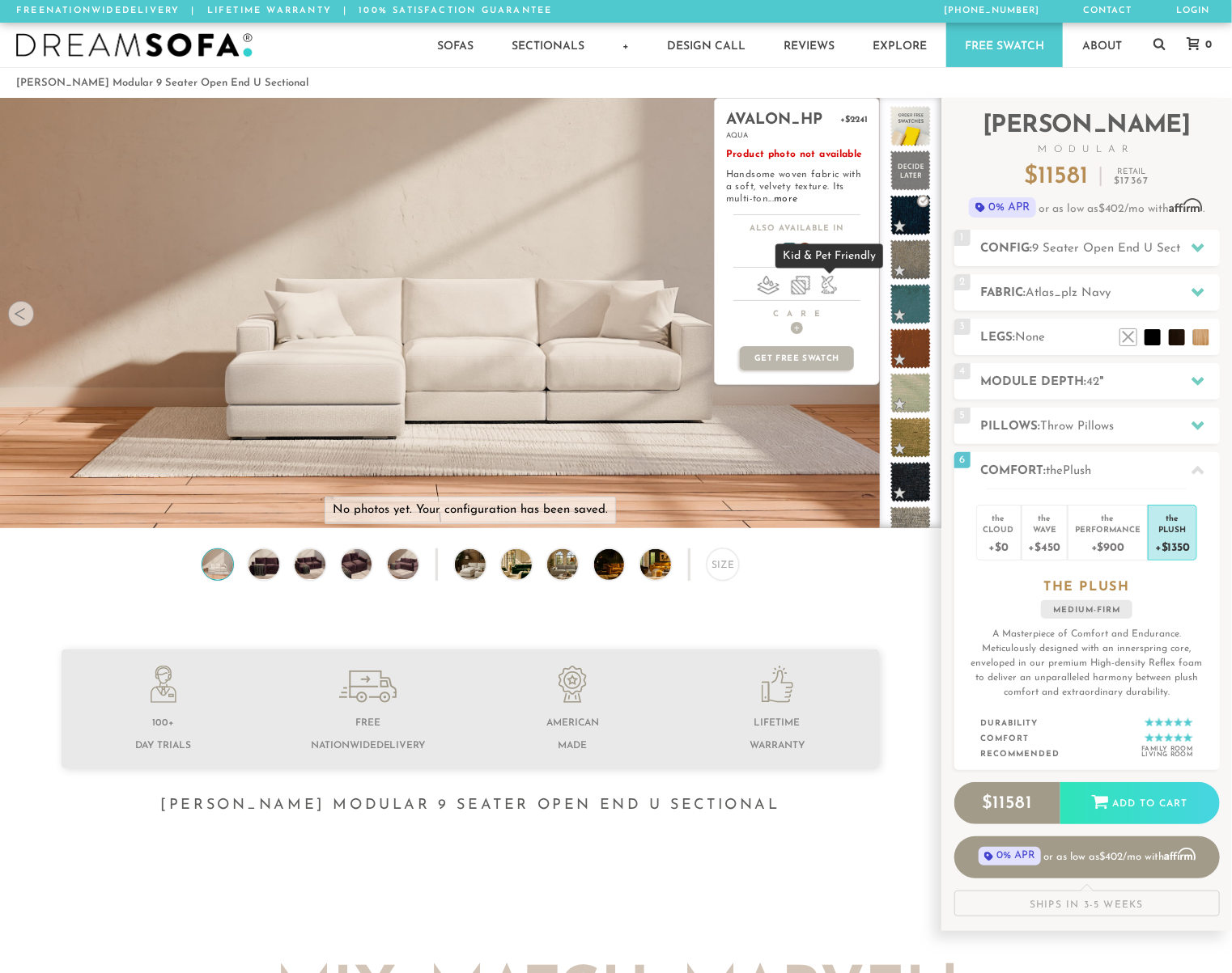
click at [823, 285] on li at bounding box center [830, 285] width 16 height 18
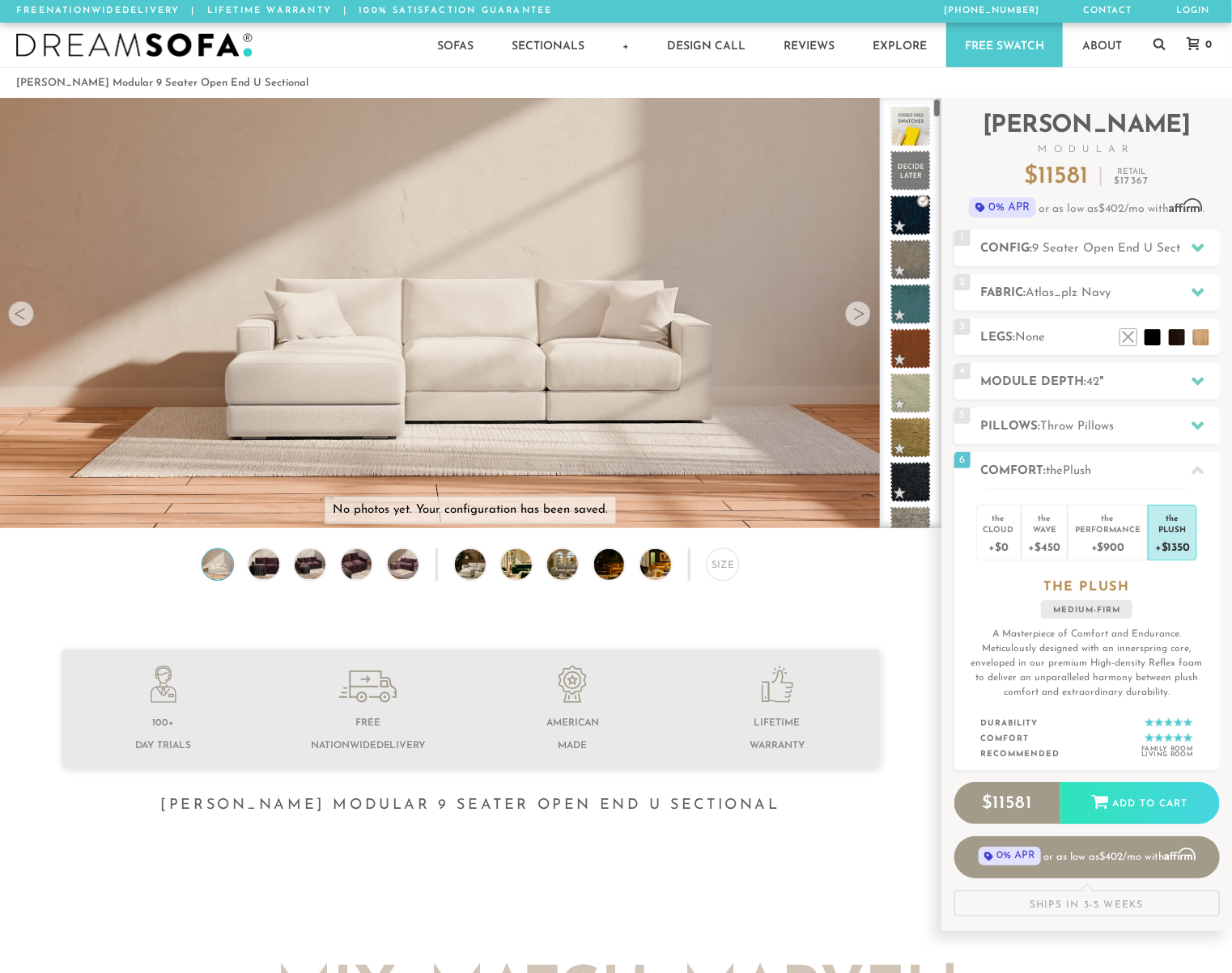
click at [899, 589] on div "Size" at bounding box center [470, 568] width 940 height 40
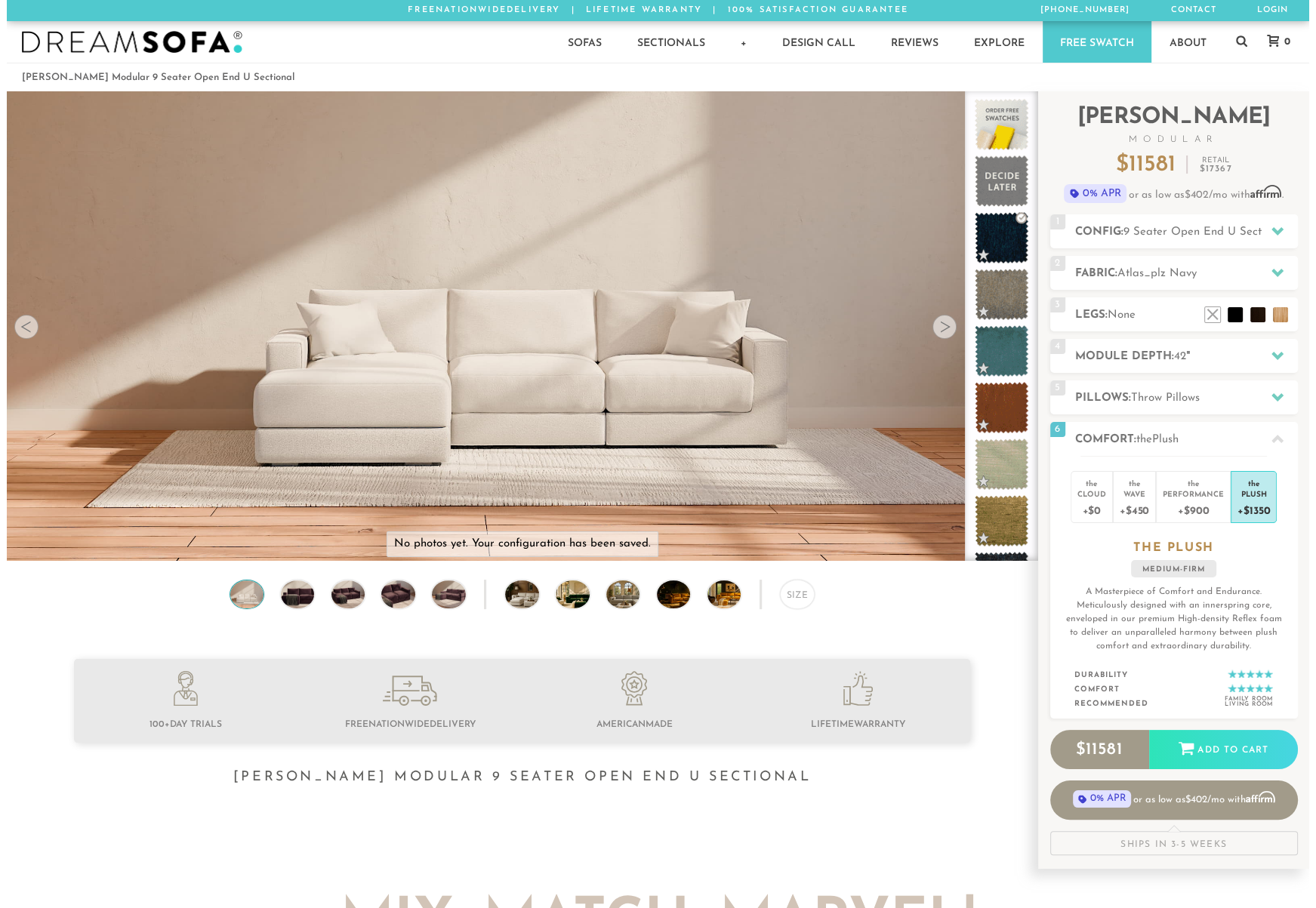
scroll to position [17411, 1305]
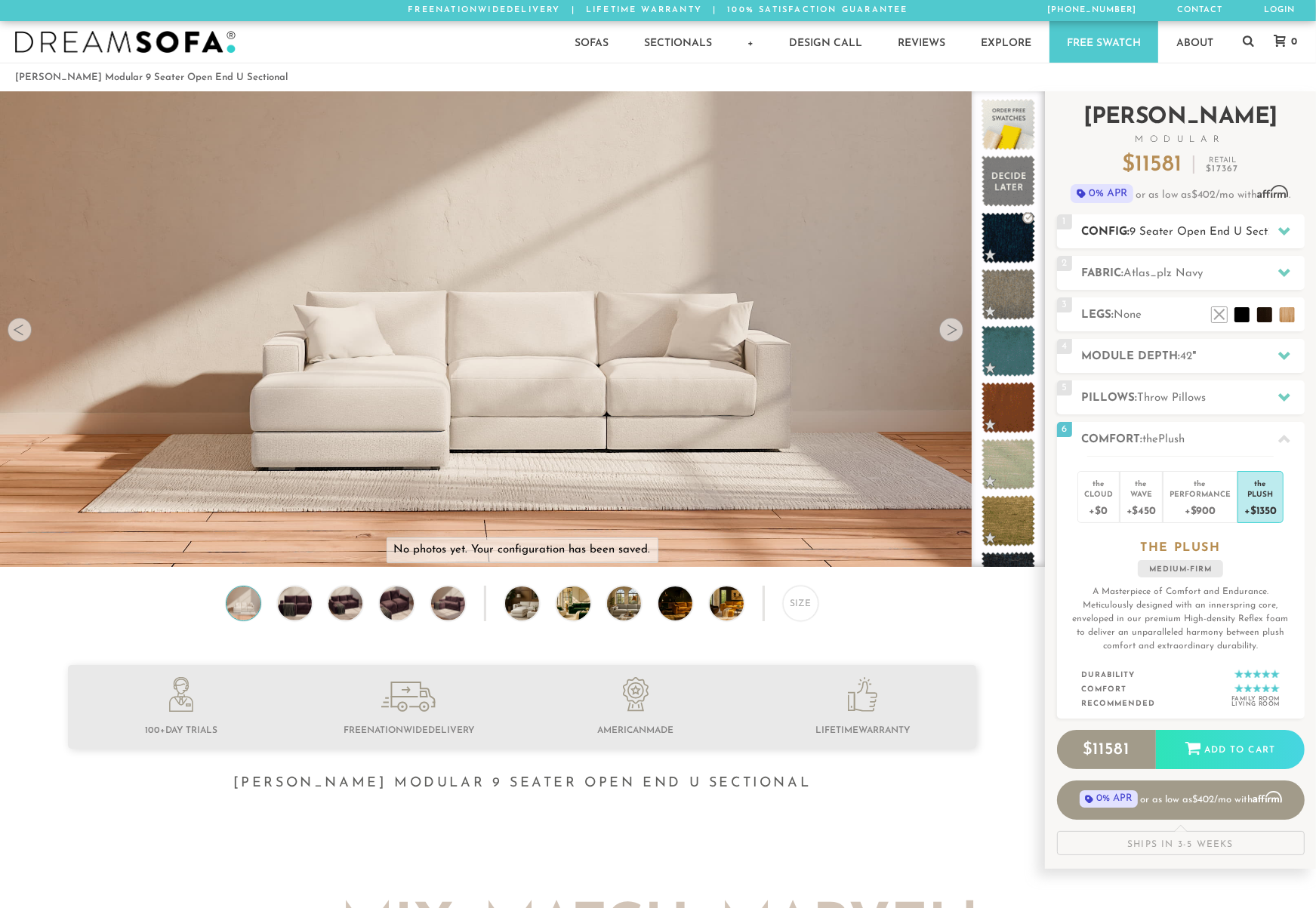
click at [1149, 232] on icon at bounding box center [1284, 231] width 12 height 12
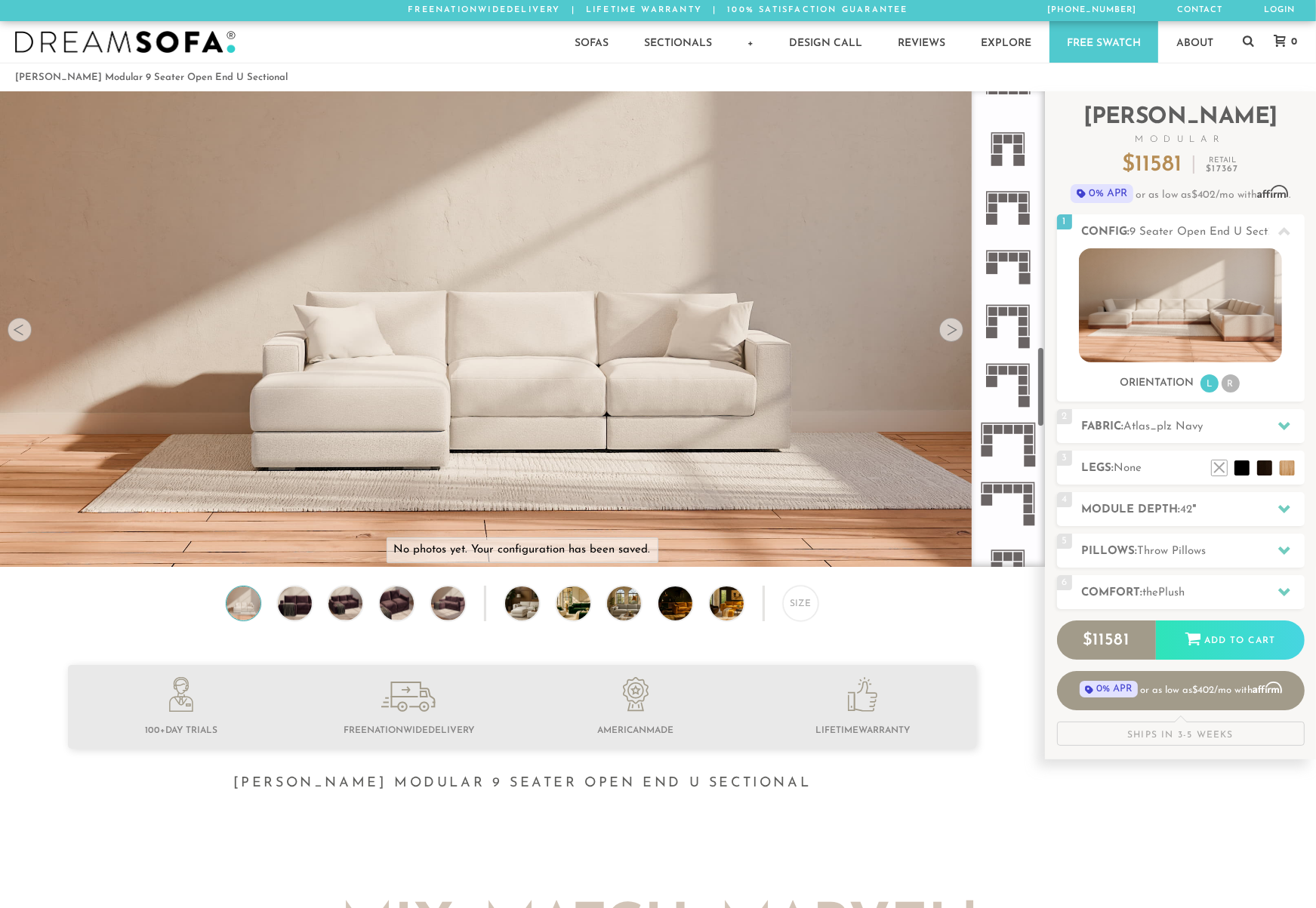
scroll to position [1510, 0]
click at [1001, 384] on icon at bounding box center [1008, 384] width 59 height 59
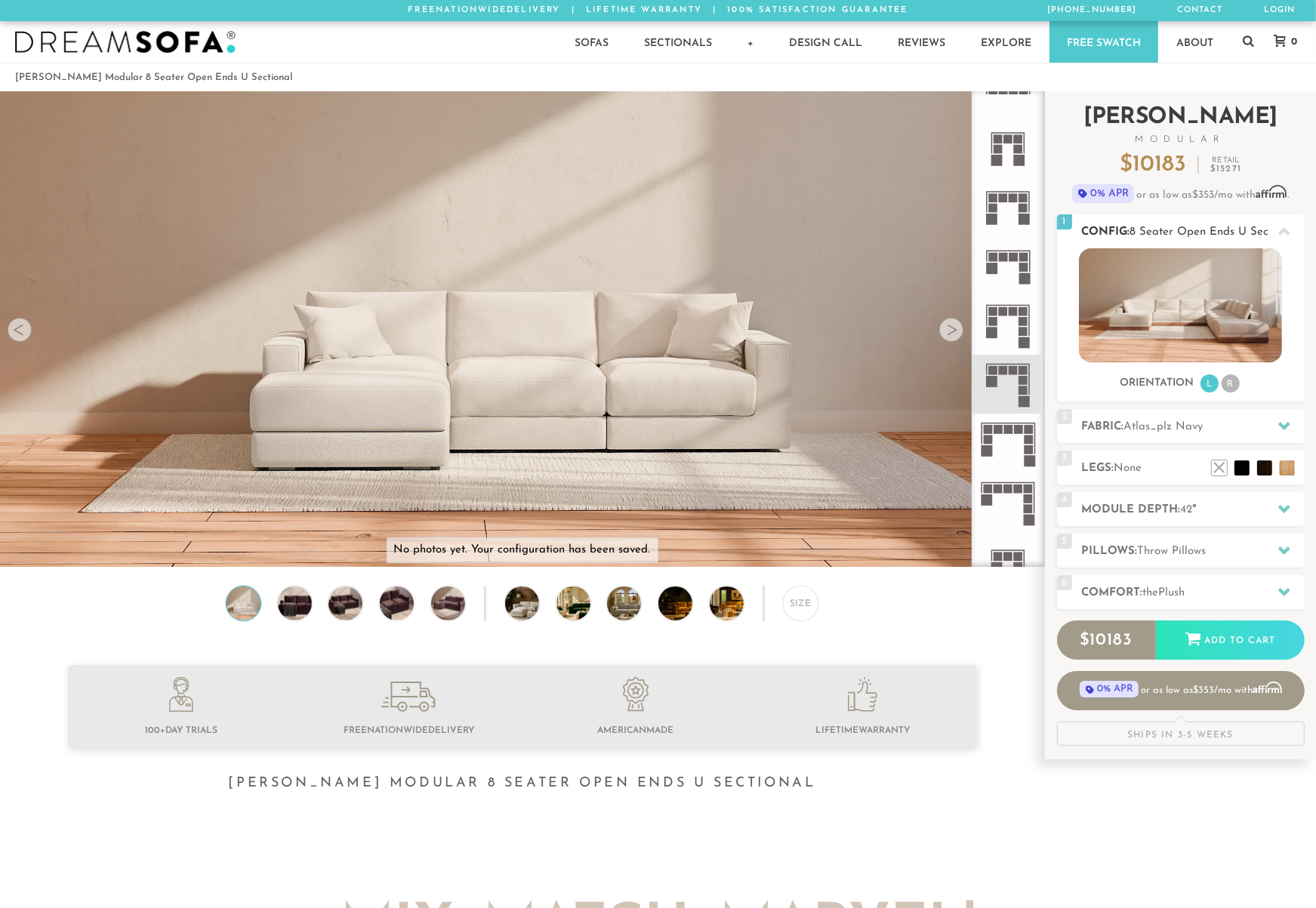
click at [1149, 290] on img at bounding box center [1180, 305] width 203 height 114
click at [721, 607] on img at bounding box center [740, 603] width 60 height 34
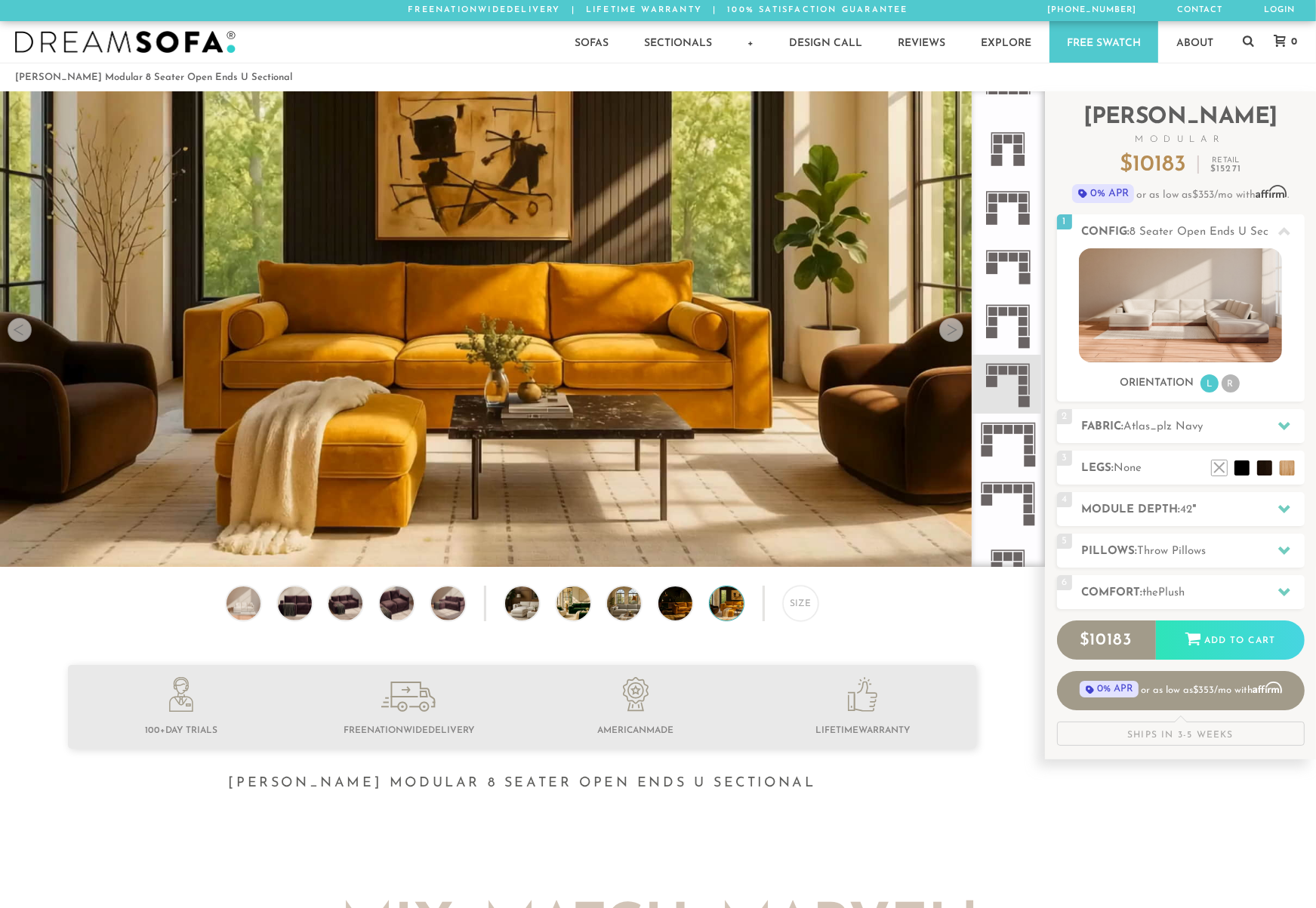
click at [647, 610] on div "Size" at bounding box center [522, 607] width 1045 height 43
click at [790, 609] on div "Size" at bounding box center [801, 603] width 36 height 36
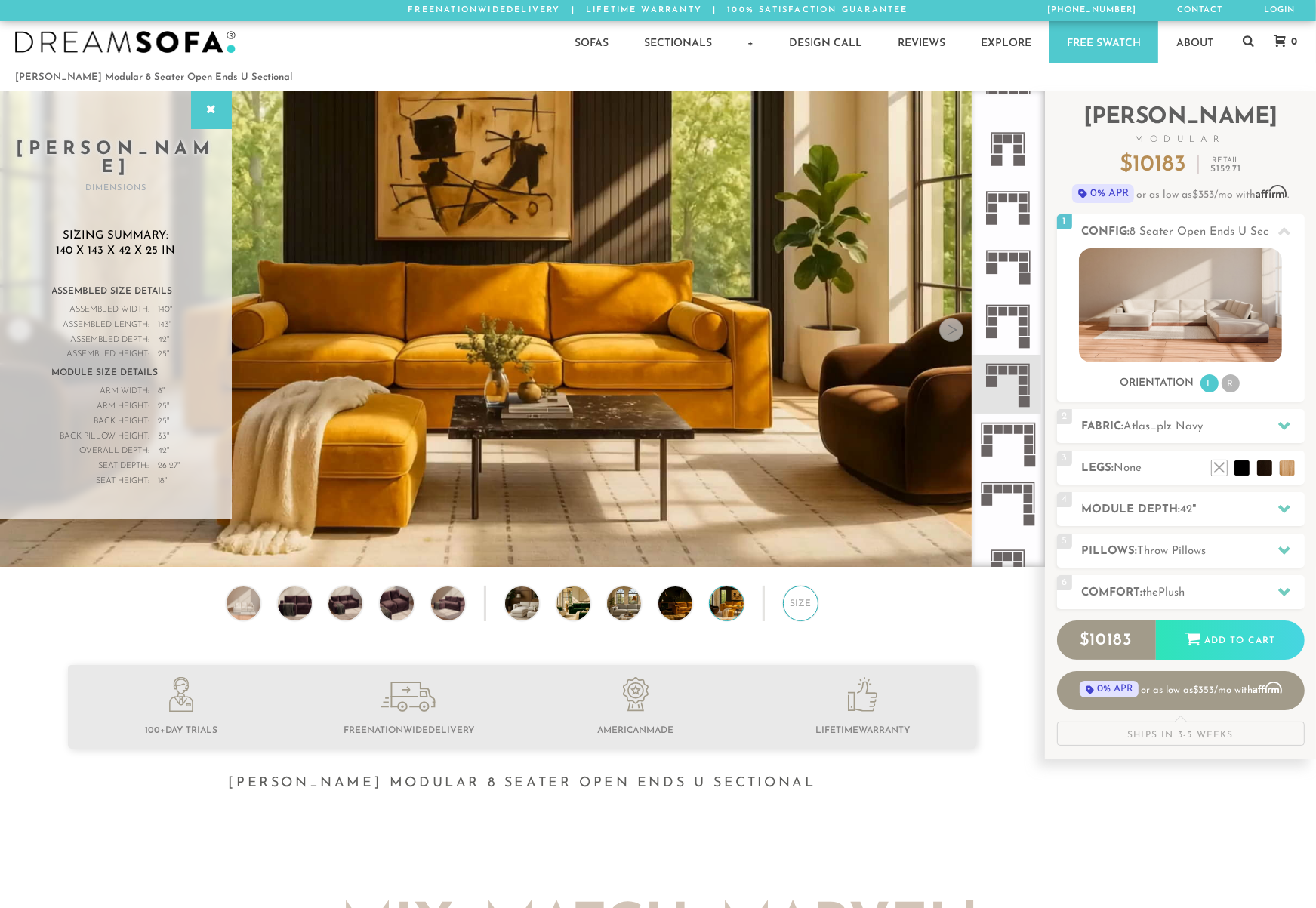
click at [790, 608] on div "Size" at bounding box center [801, 603] width 36 height 36
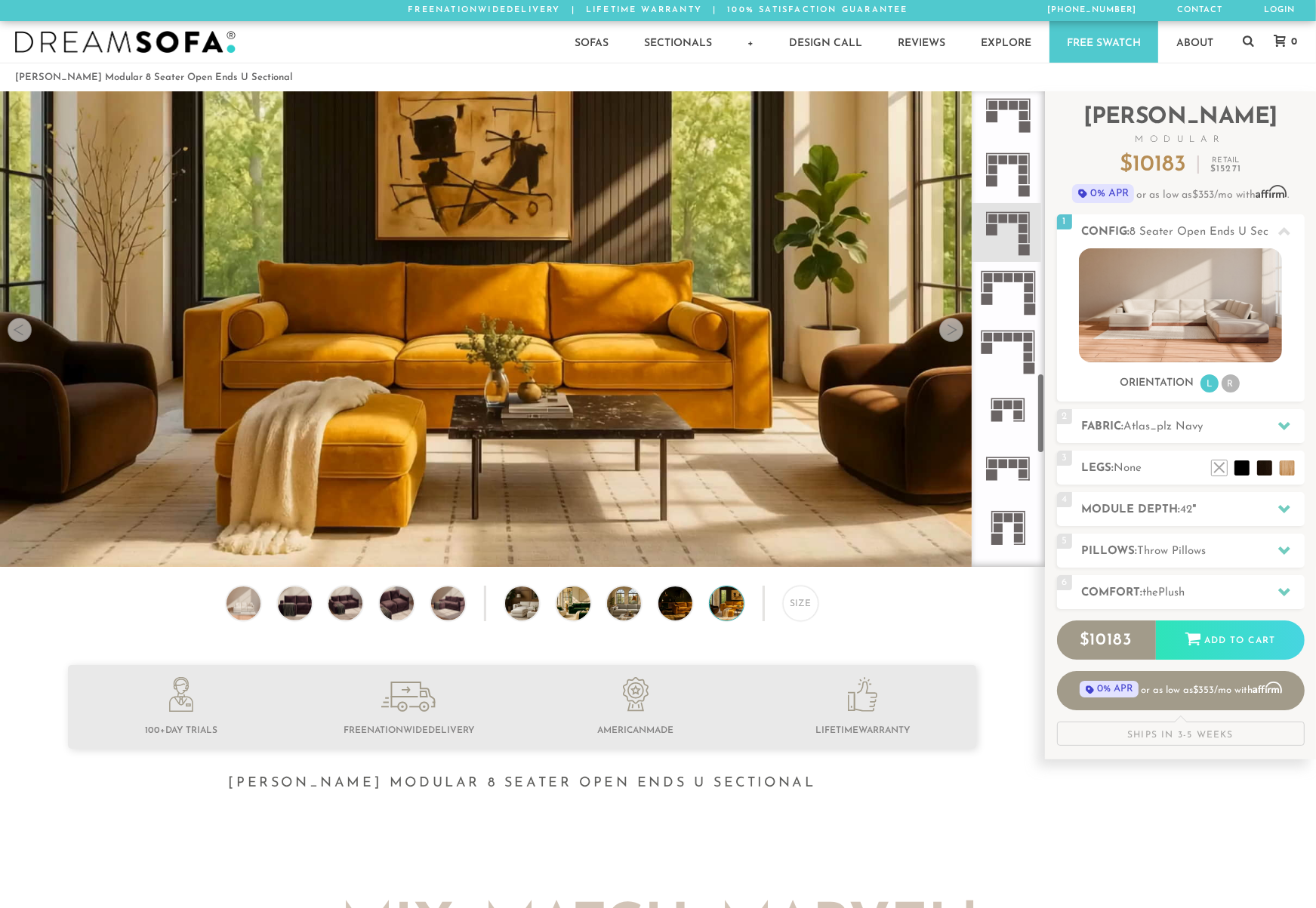
scroll to position [1664, 0]
click at [1008, 356] on icon at bounding box center [1008, 348] width 59 height 59
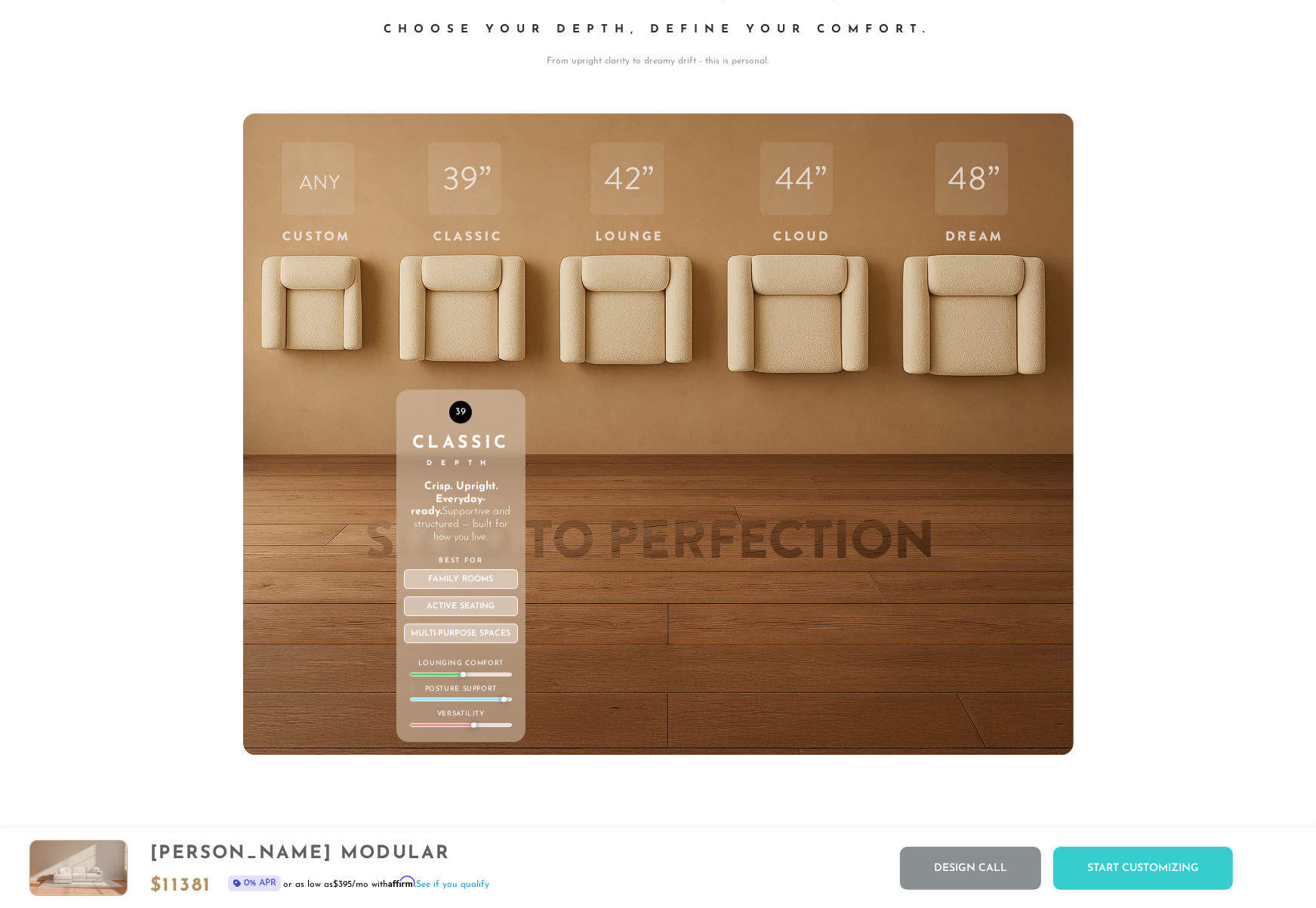
scroll to position [5355, 0]
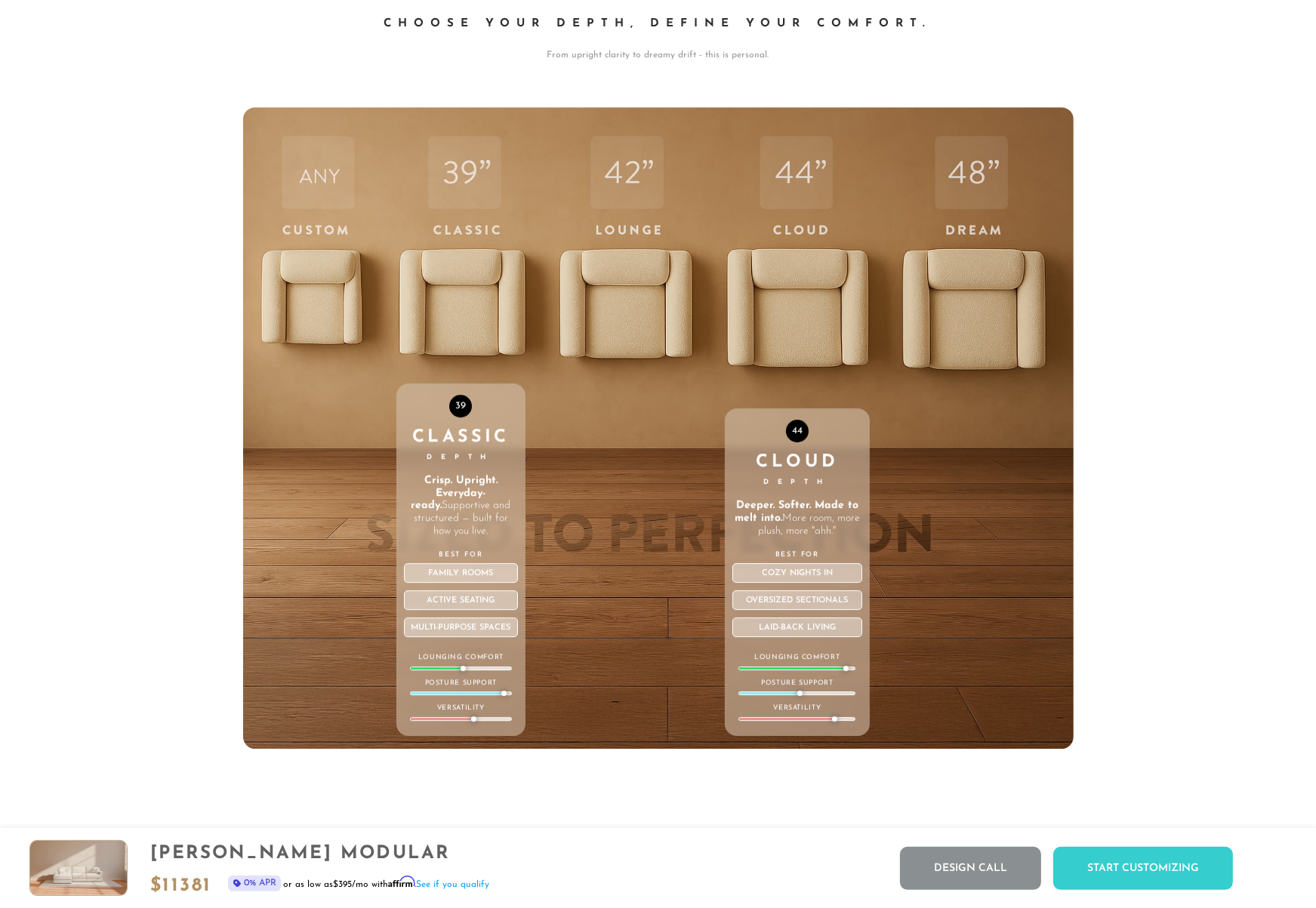
click at [794, 307] on div "44 Cloud Depth Deeper. Softer. Made to melt into. More room, more plush, more "…" at bounding box center [797, 428] width 145 height 642
click at [754, 321] on div "44 Cloud Depth Deeper. Softer. Made to melt into. More room, more plush, more "…" at bounding box center [797, 428] width 145 height 642
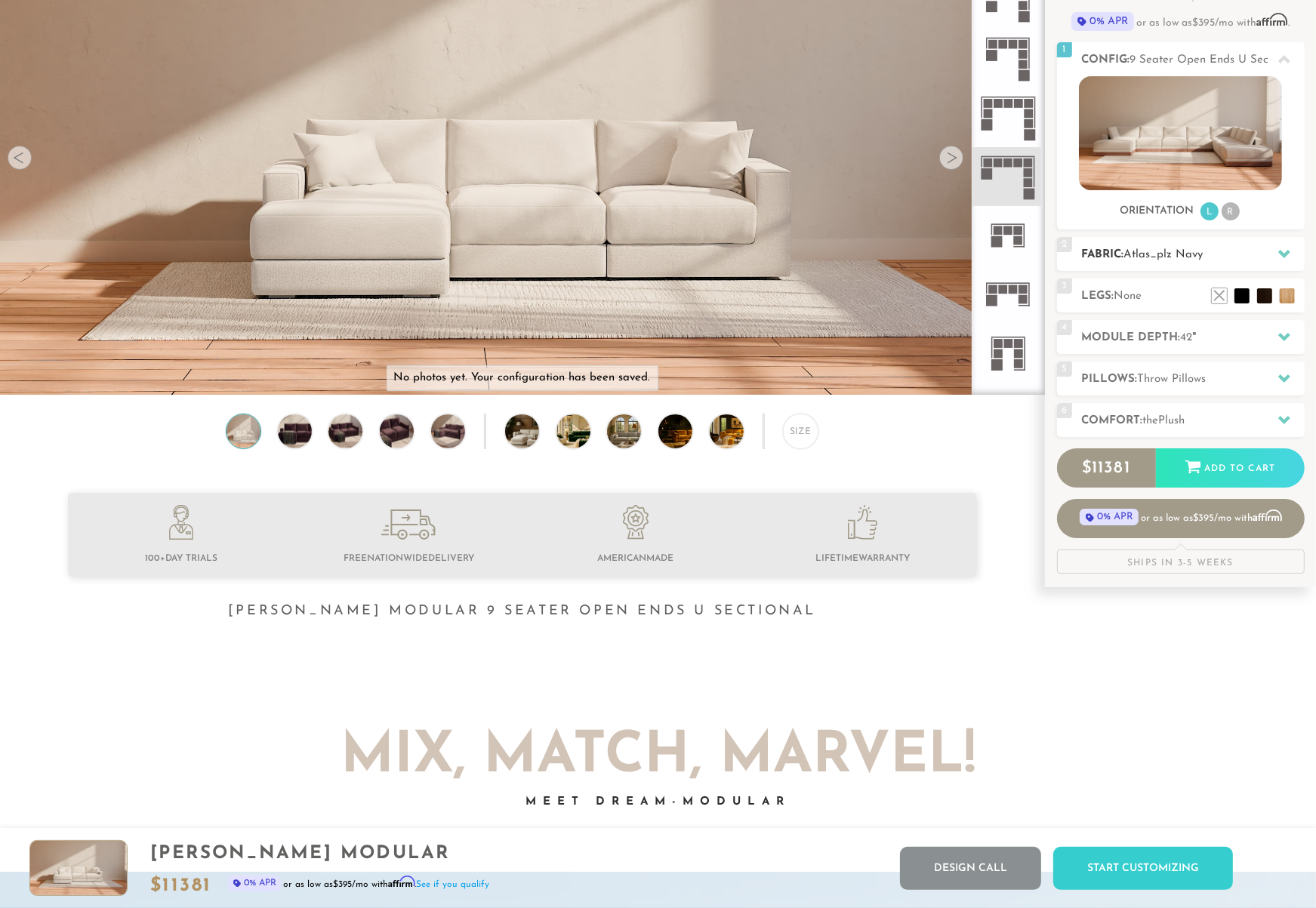
scroll to position [0, 0]
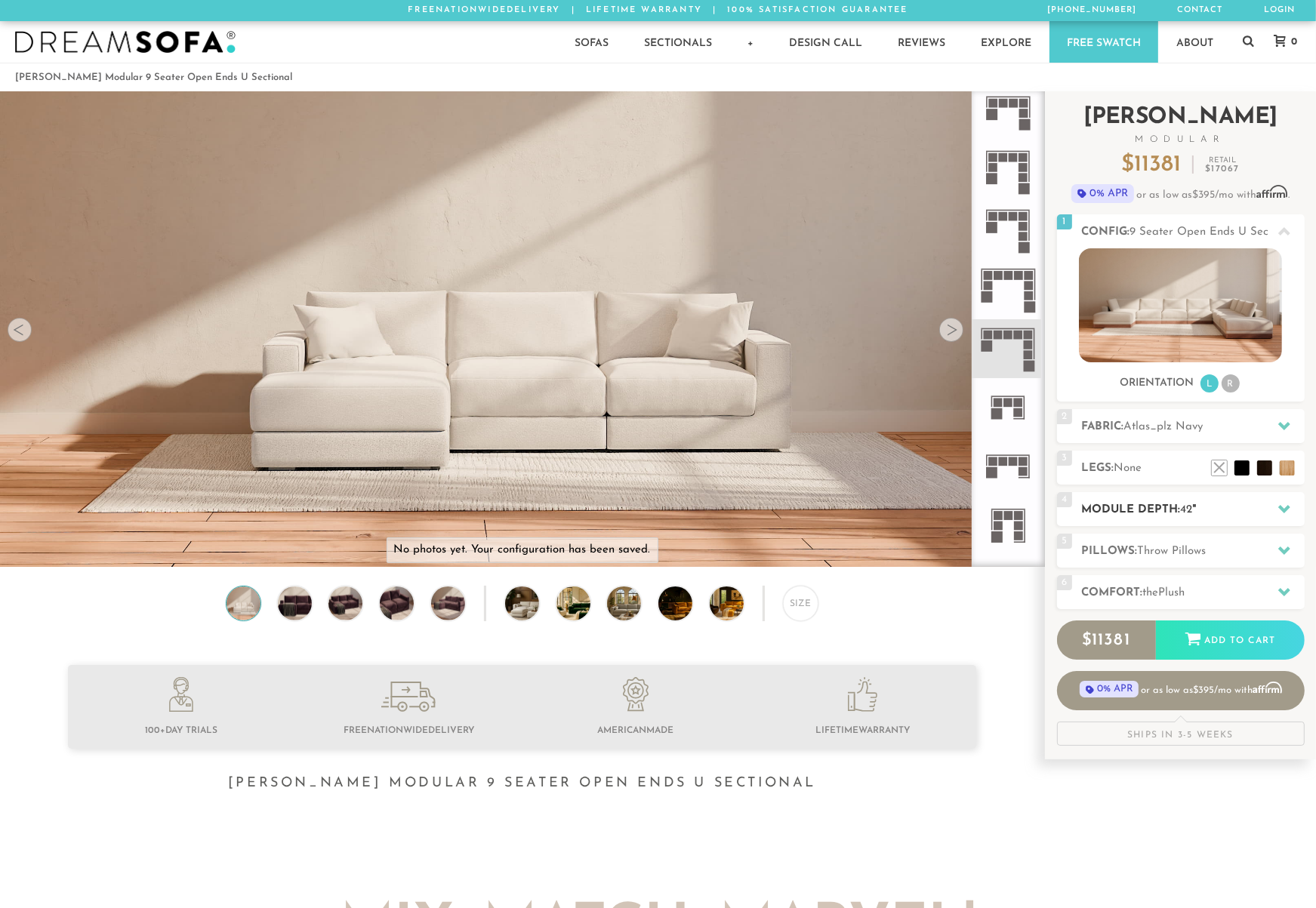
click at [1149, 516] on h2 "Module Depth: 42 "" at bounding box center [1193, 509] width 223 height 17
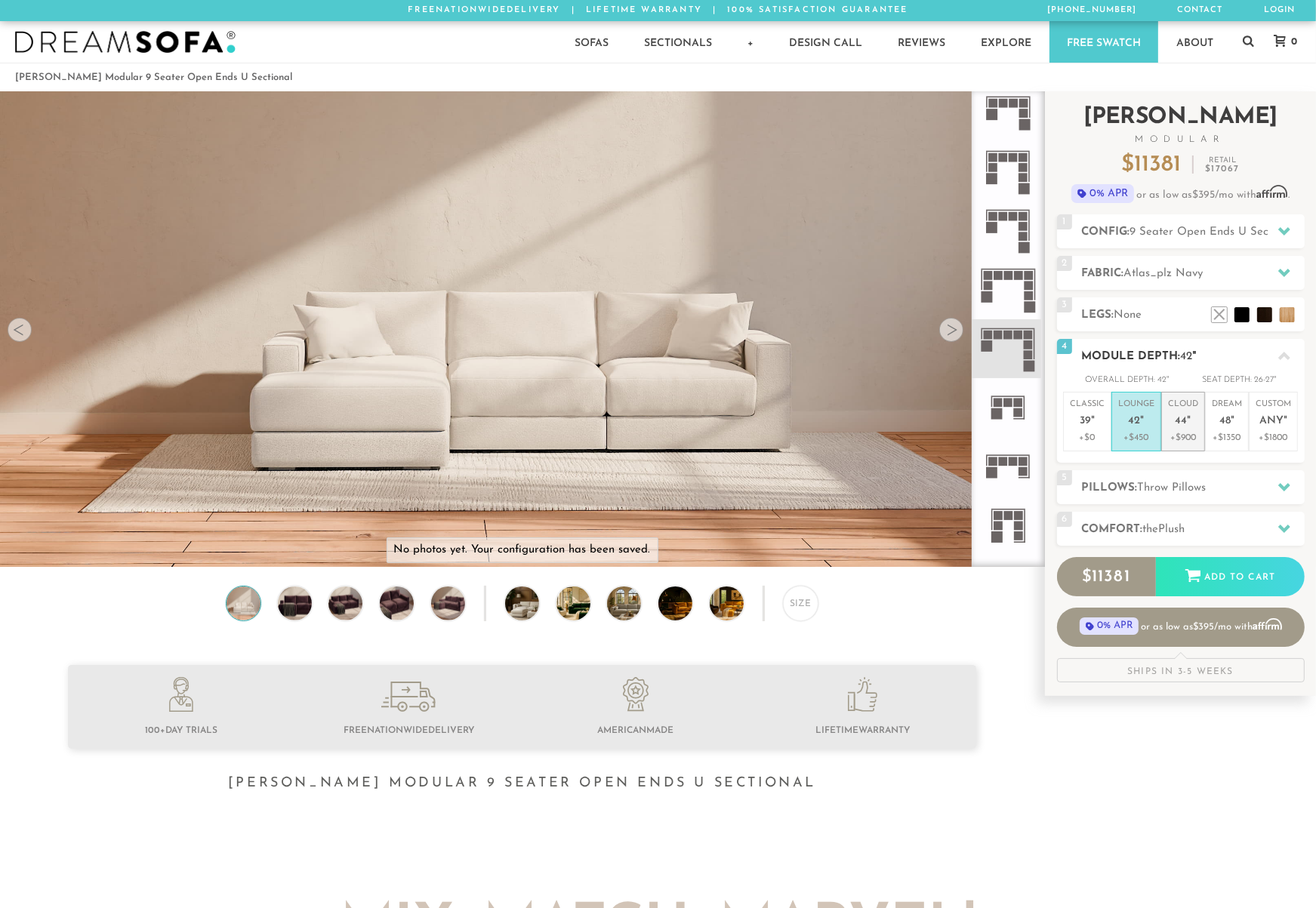
click at [1149, 435] on p "+$900" at bounding box center [1183, 438] width 30 height 14
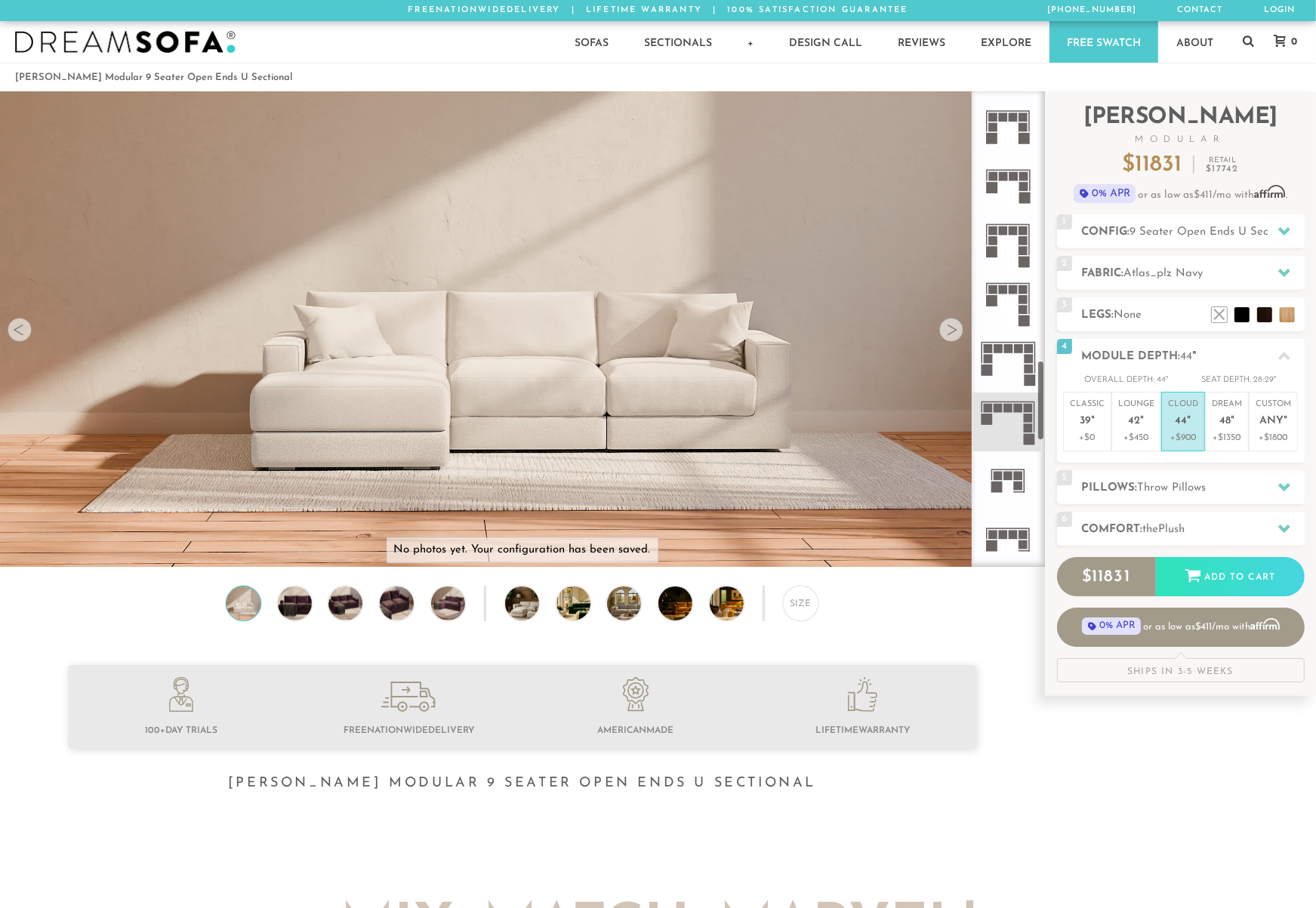
scroll to position [1590, 0]
click at [1009, 305] on icon at bounding box center [1008, 304] width 59 height 59
